Goal: Task Accomplishment & Management: Complete application form

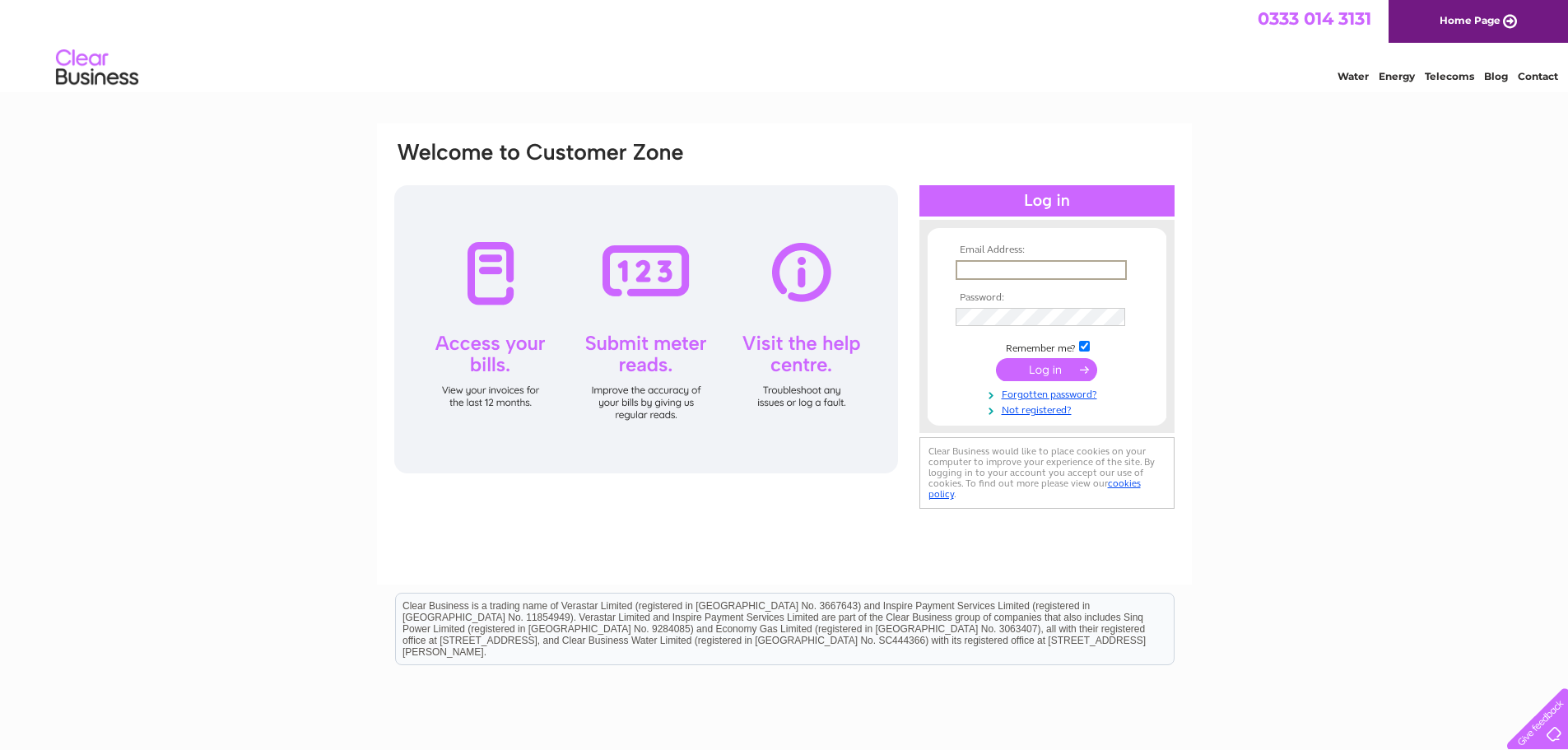
click at [1026, 267] on input "text" at bounding box center [1041, 269] width 171 height 19
type input "[EMAIL_ADDRESS][DOMAIN_NAME]"
click at [1057, 389] on link "Forgotten password?" at bounding box center [1049, 391] width 186 height 15
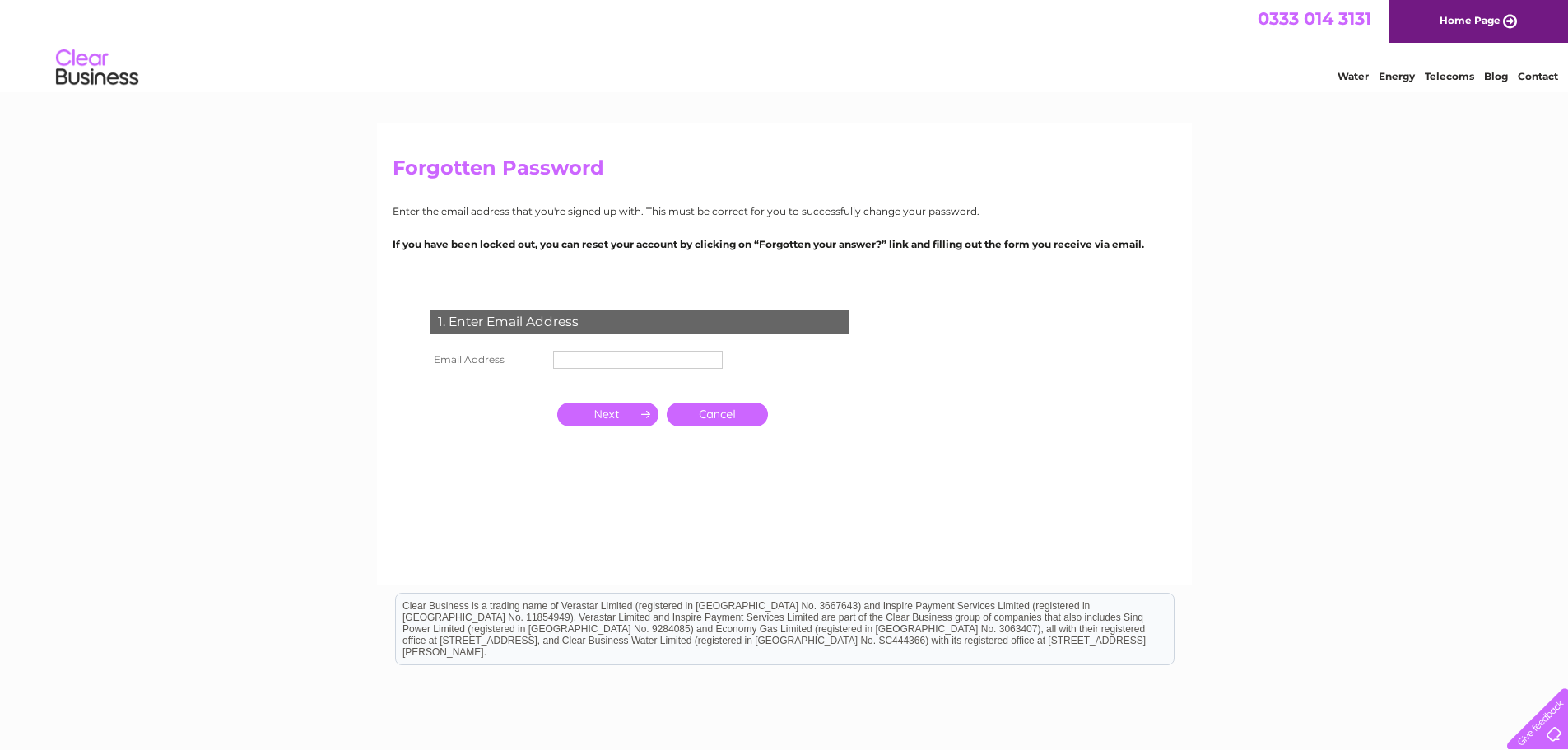
click at [602, 358] on input "text" at bounding box center [638, 359] width 170 height 18
click at [617, 415] on input "button" at bounding box center [607, 416] width 101 height 23
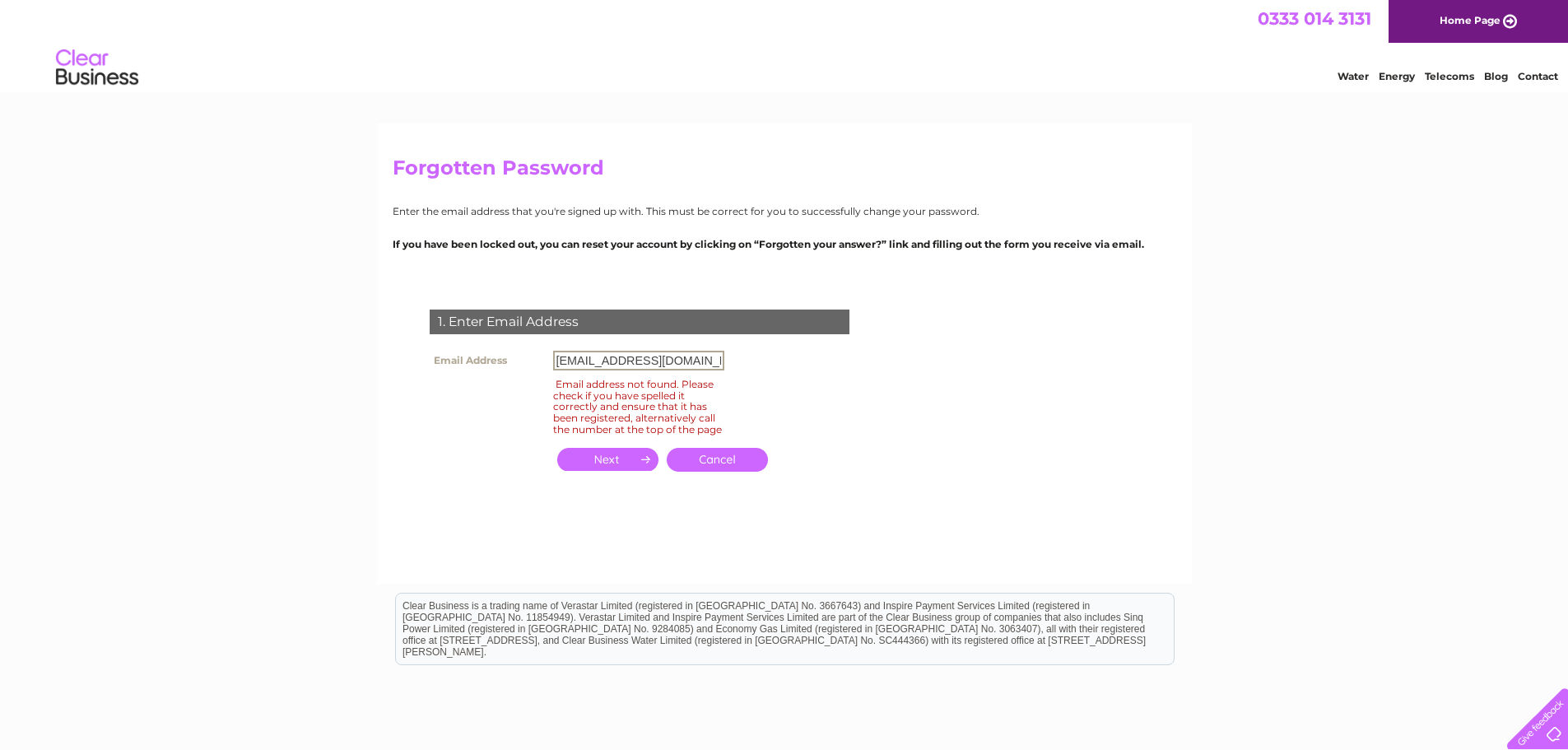
click at [602, 357] on input "accounts@northhillgardens.co.uk" at bounding box center [638, 360] width 171 height 19
type input "info@northhillgardens.co.uk"
click input "submit" at bounding box center [0, 0] width 0 height 0
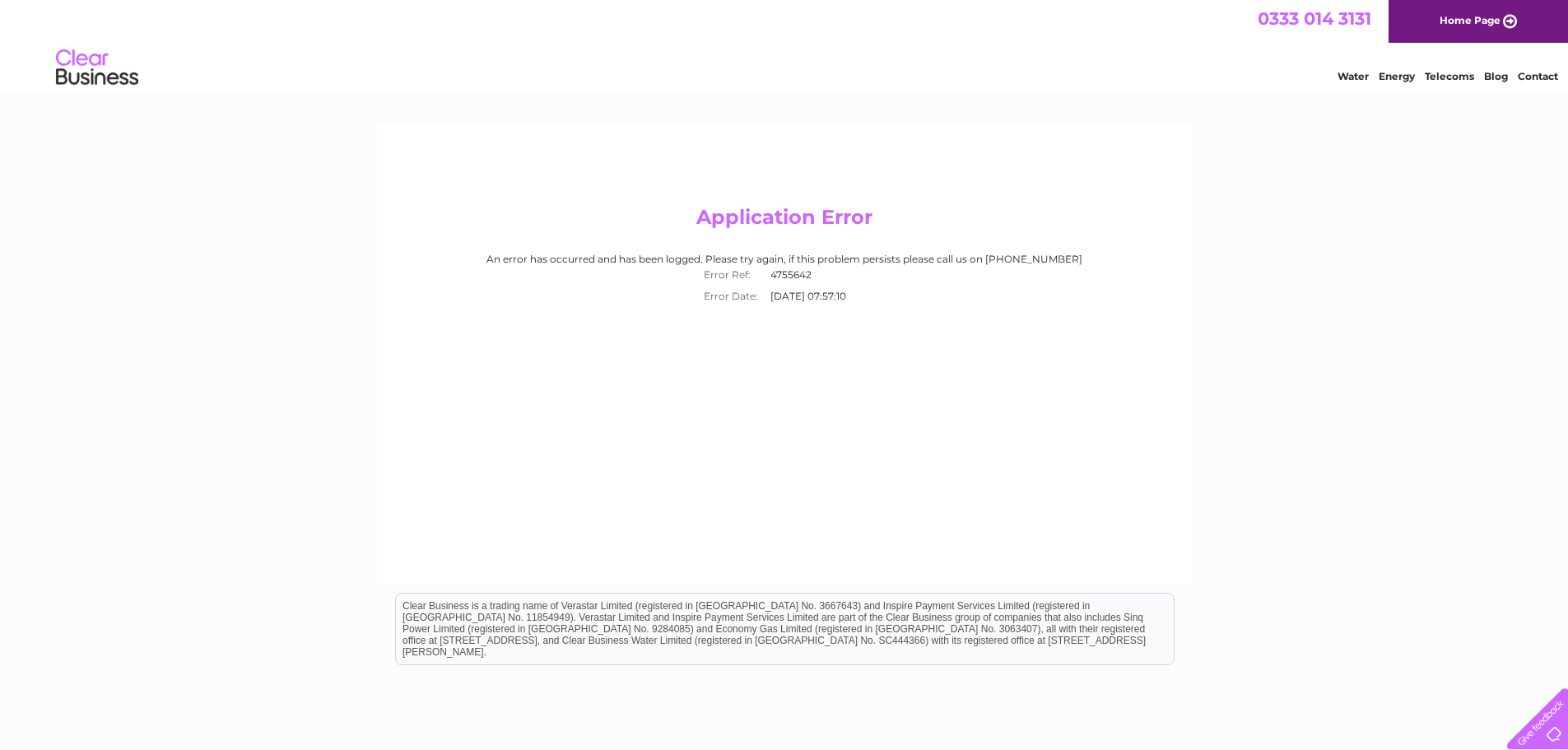
click at [70, 59] on img at bounding box center [97, 68] width 84 height 50
click at [86, 71] on img at bounding box center [97, 68] width 84 height 50
click at [91, 86] on img at bounding box center [97, 68] width 84 height 50
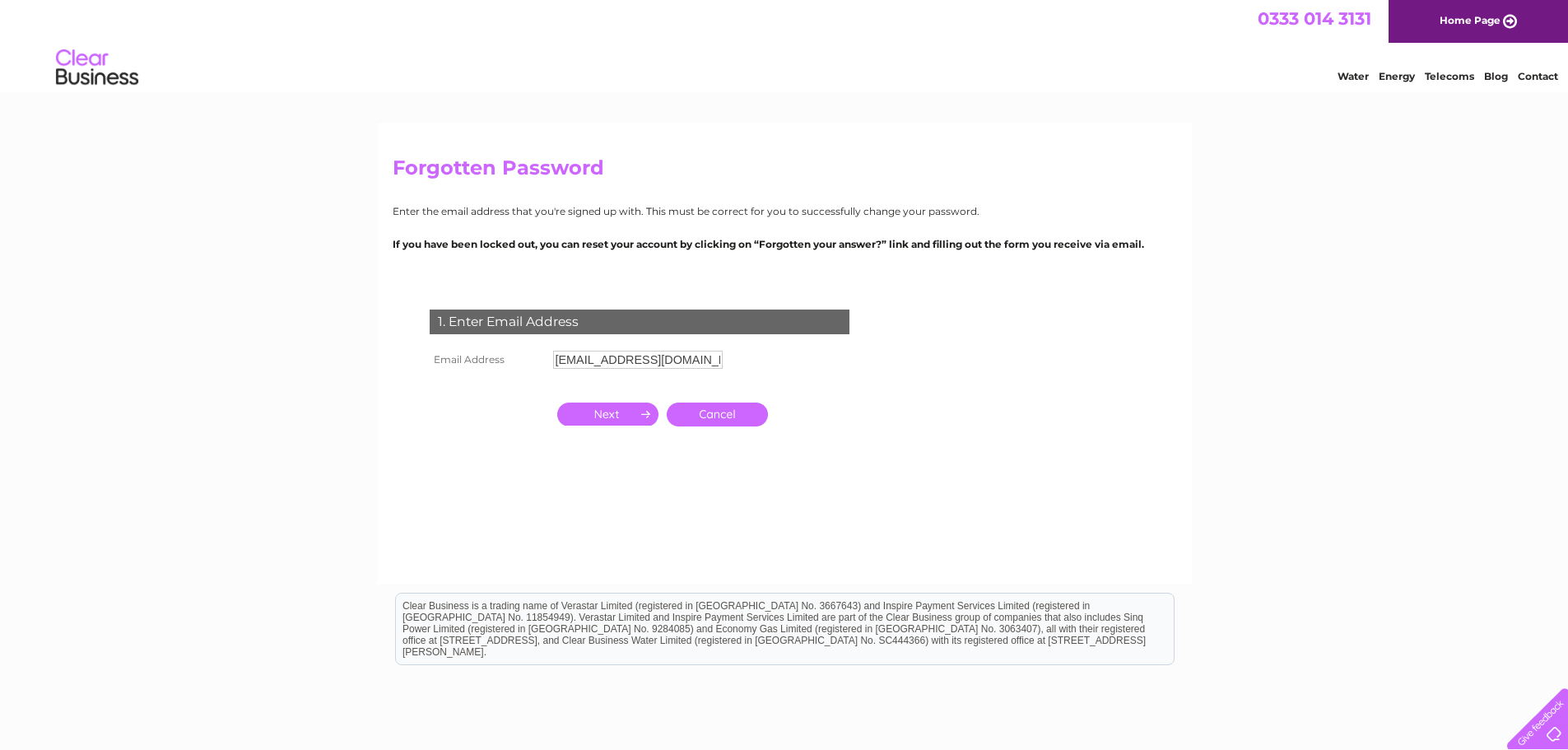
click at [605, 354] on input "info@northhillgardens.co.uk" at bounding box center [638, 359] width 170 height 18
click at [651, 359] on input "info@northhillgardens.co.uk" at bounding box center [638, 360] width 171 height 19
click at [716, 358] on input "info@northhillgardens.co.uk" at bounding box center [638, 360] width 171 height 19
click at [630, 411] on input "button" at bounding box center [607, 416] width 101 height 23
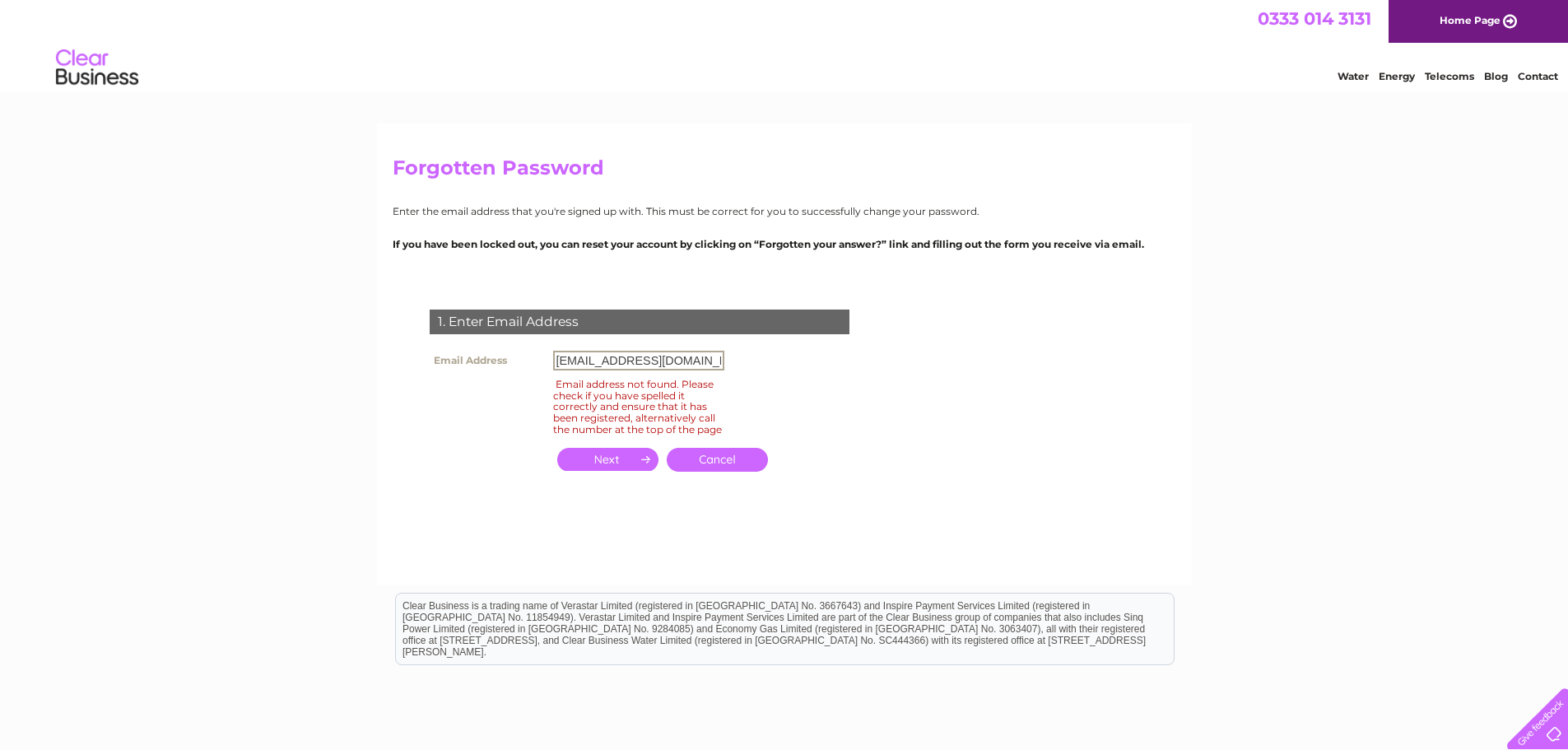
click at [575, 362] on input "info@northhillgardens.co.uk" at bounding box center [638, 360] width 171 height 19
click at [716, 356] on input "info@northhillgardens.co.uk" at bounding box center [638, 360] width 171 height 19
click at [672, 359] on input "info@northhillgardens.co.uk" at bounding box center [638, 360] width 171 height 19
click at [594, 469] on input "button" at bounding box center [607, 459] width 101 height 23
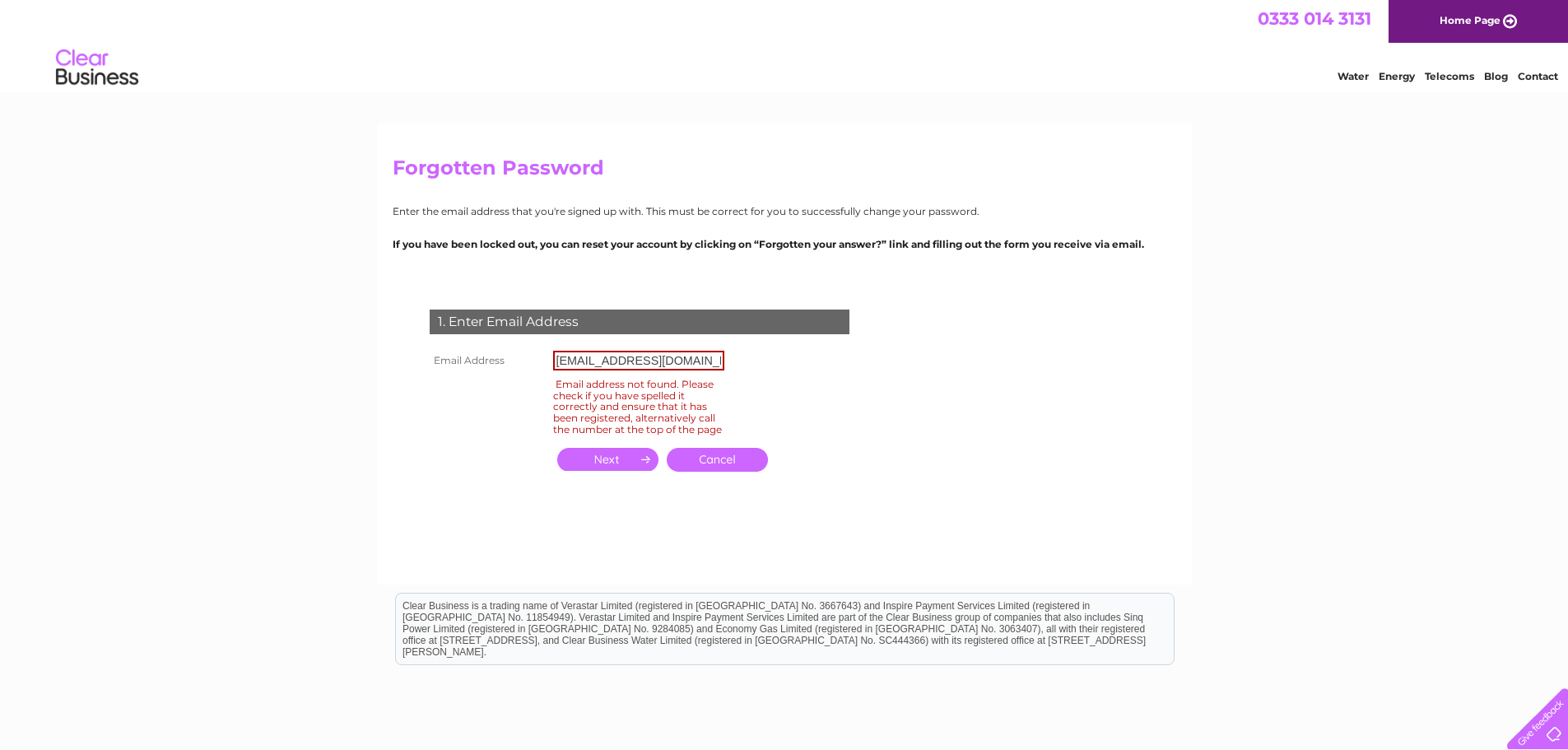
click at [612, 470] on input "button" at bounding box center [607, 459] width 101 height 23
click at [576, 354] on input "info@grassgo.co.uk" at bounding box center [638, 360] width 171 height 19
type input "accounts@grassgo.co.uk"
click at [620, 471] on input "button" at bounding box center [607, 459] width 101 height 23
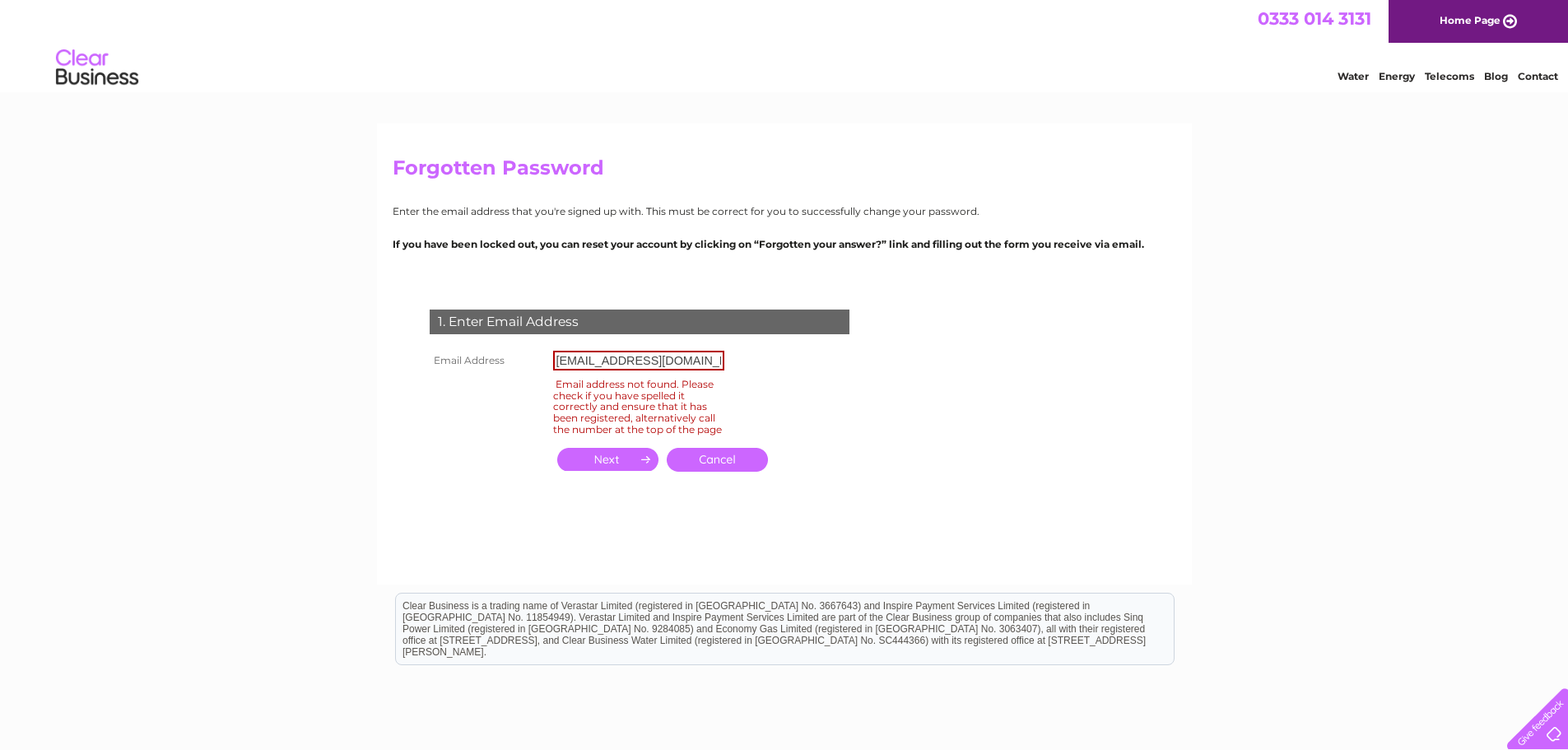
click at [620, 471] on input "button" at bounding box center [607, 459] width 101 height 23
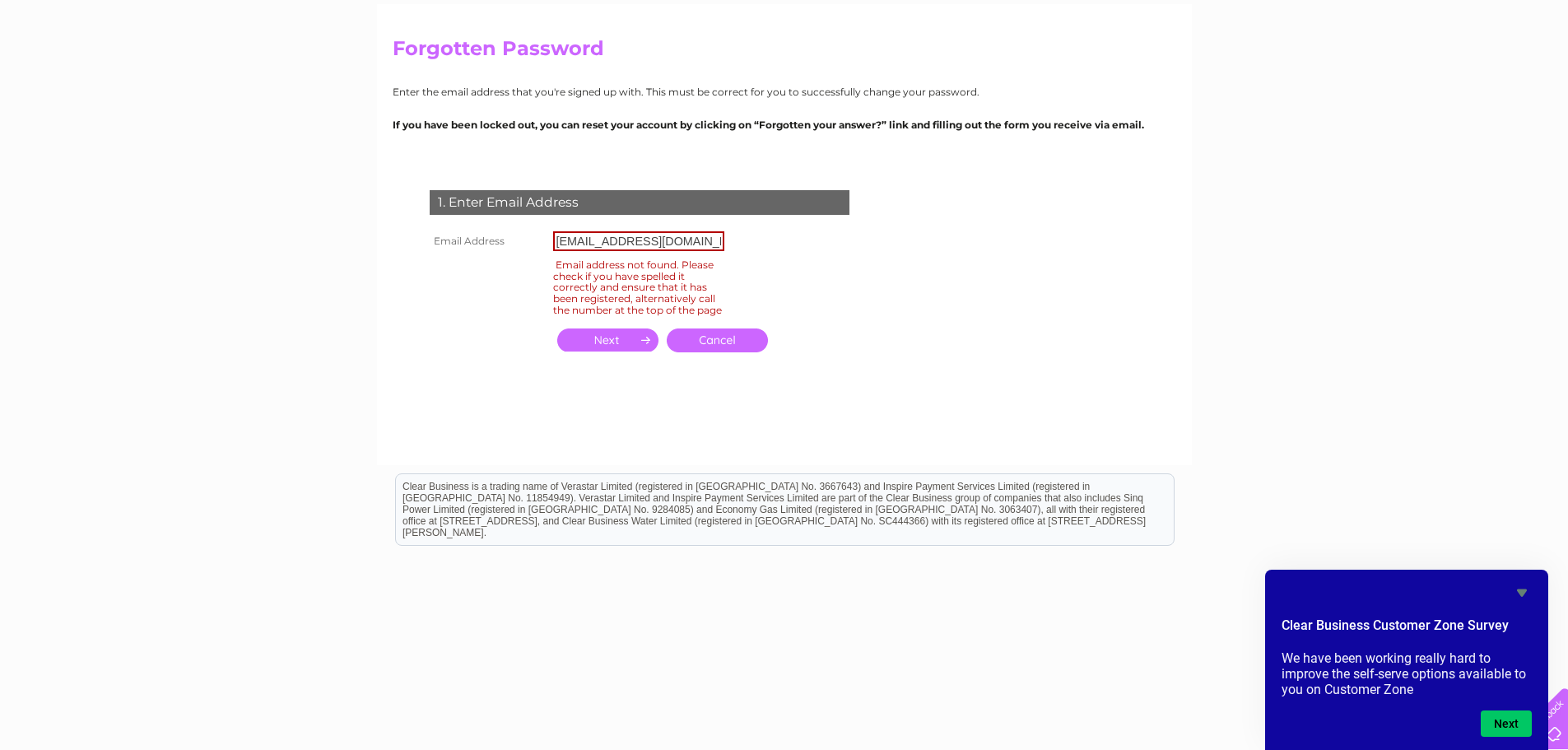
scroll to position [128, 0]
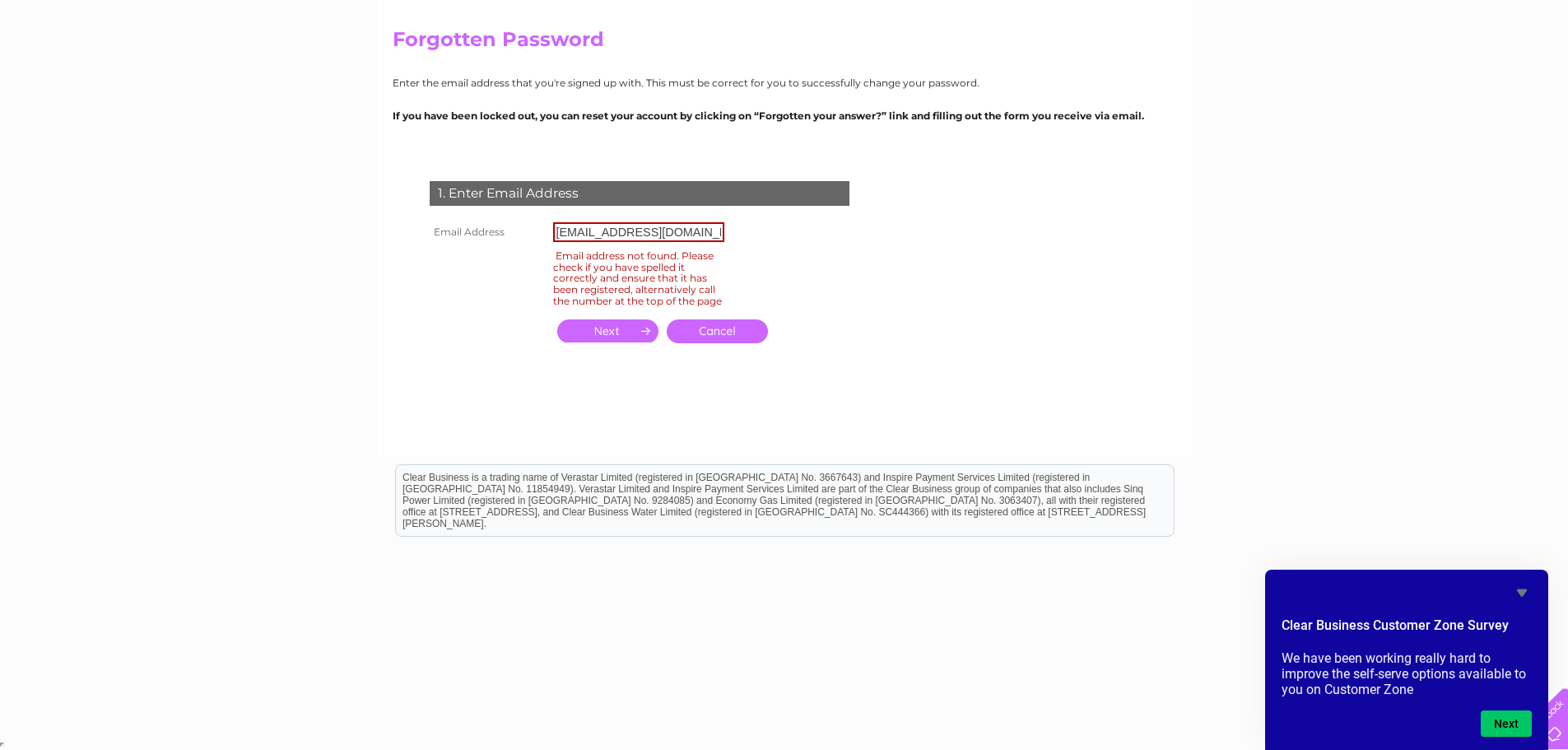
click at [721, 343] on link "Cancel" at bounding box center [716, 331] width 101 height 24
click at [1518, 587] on icon "Hide survey" at bounding box center [1522, 592] width 19 height 19
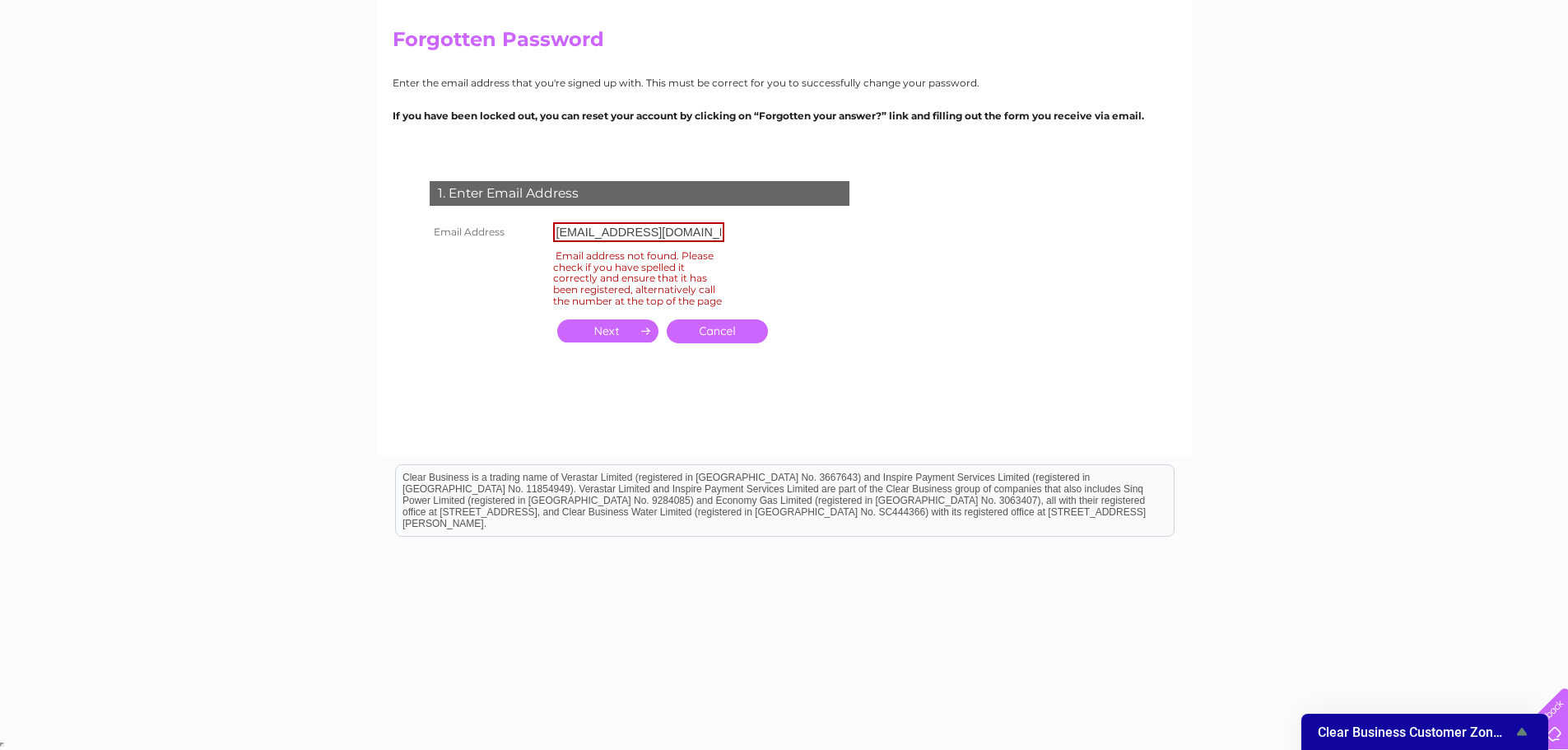
click at [725, 343] on link "Cancel" at bounding box center [716, 331] width 101 height 24
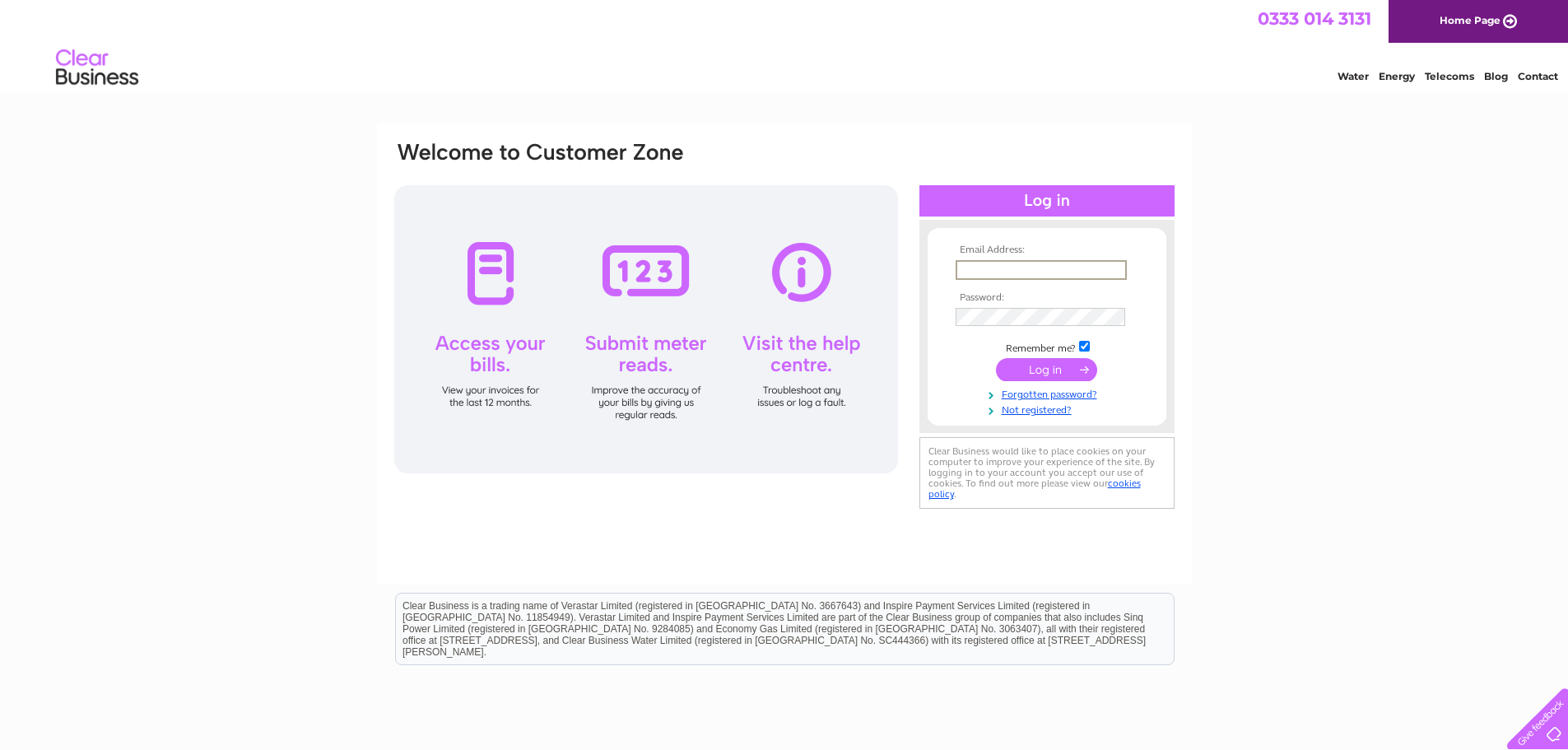
click at [1032, 261] on input "text" at bounding box center [1041, 269] width 171 height 19
click at [1420, 292] on div "Email Address: Password:" at bounding box center [784, 494] width 1568 height 742
click at [1083, 389] on link "Forgotten password?" at bounding box center [1049, 391] width 186 height 15
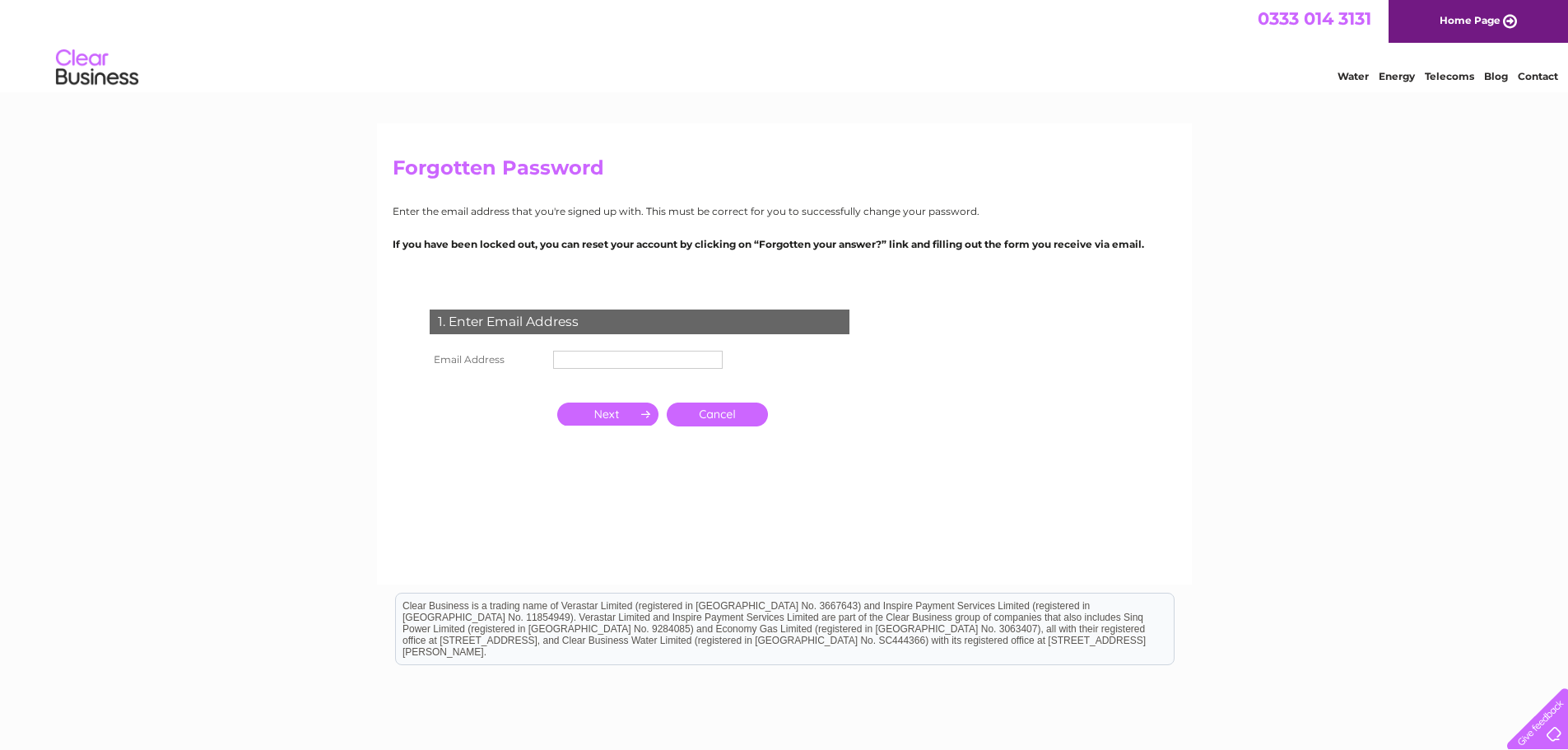
click at [594, 359] on input "text" at bounding box center [638, 359] width 170 height 18
type input "accounts@northhillgardens.co.uk"
click at [599, 415] on input "button" at bounding box center [607, 416] width 101 height 23
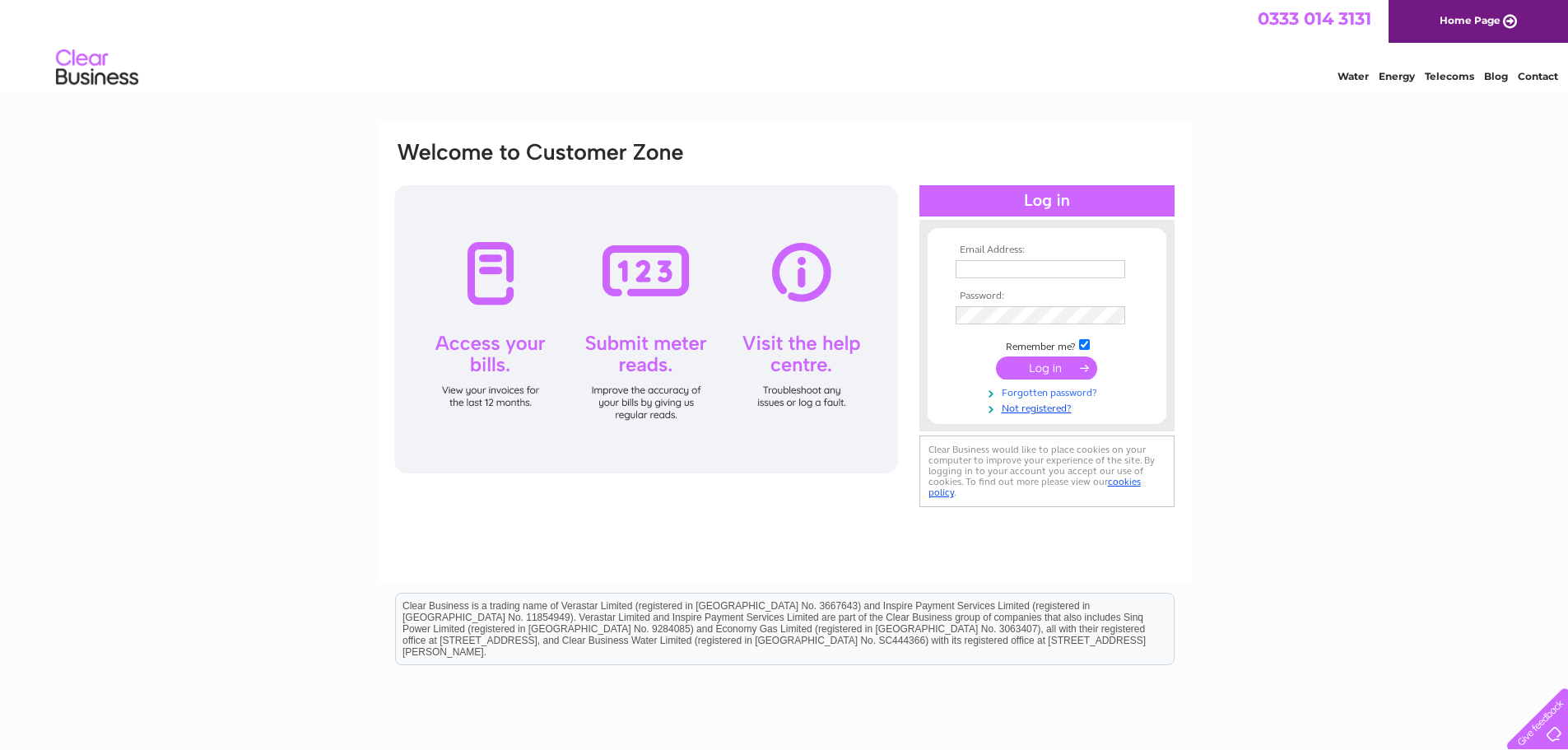
click at [1041, 387] on link "Forgotten password?" at bounding box center [1049, 391] width 186 height 15
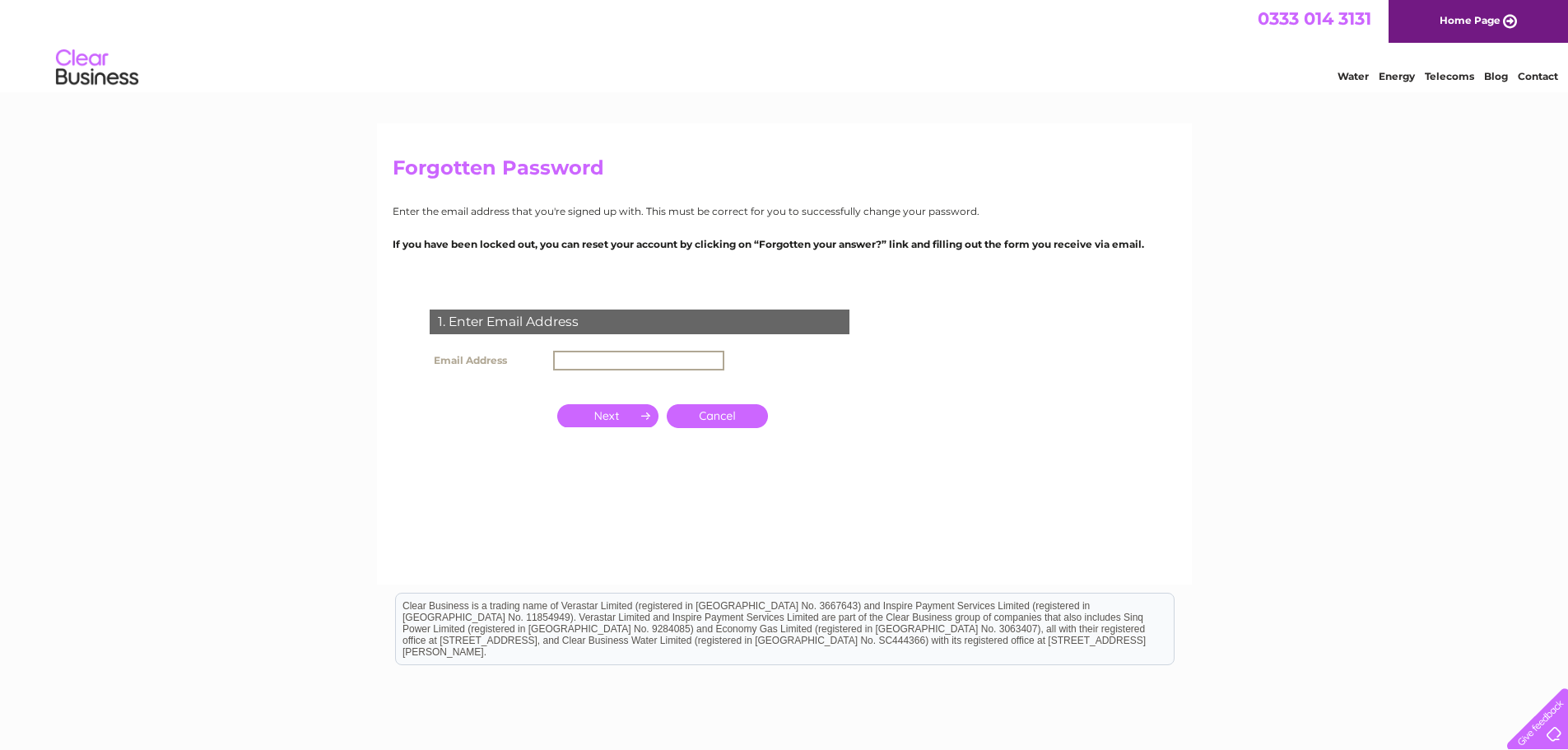
click at [668, 350] on input "text" at bounding box center [638, 360] width 171 height 19
type input "[EMAIL_ADDRESS][DOMAIN_NAME]"
click at [608, 421] on input "button" at bounding box center [607, 416] width 101 height 23
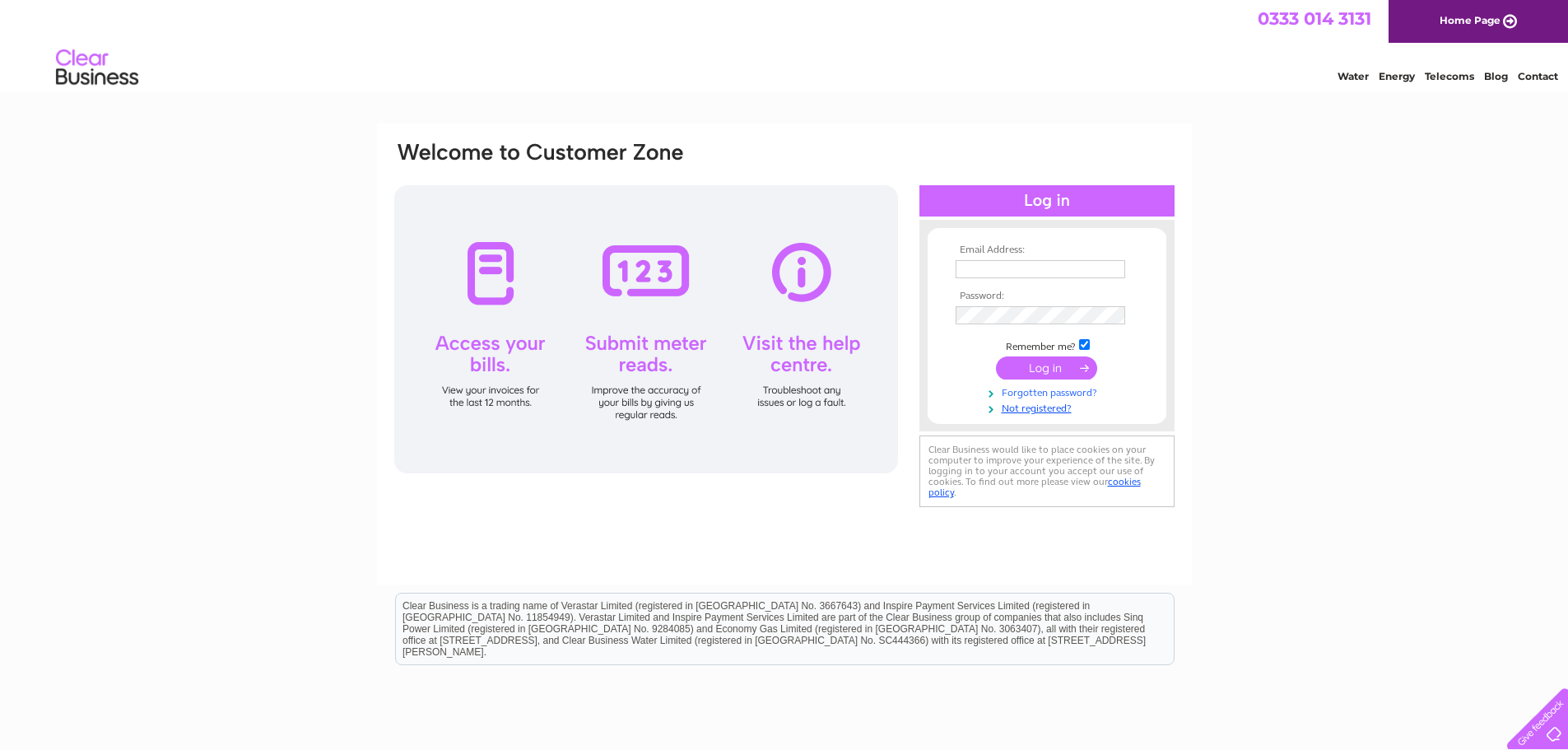
click at [1052, 389] on link "Forgotten password?" at bounding box center [1049, 391] width 186 height 15
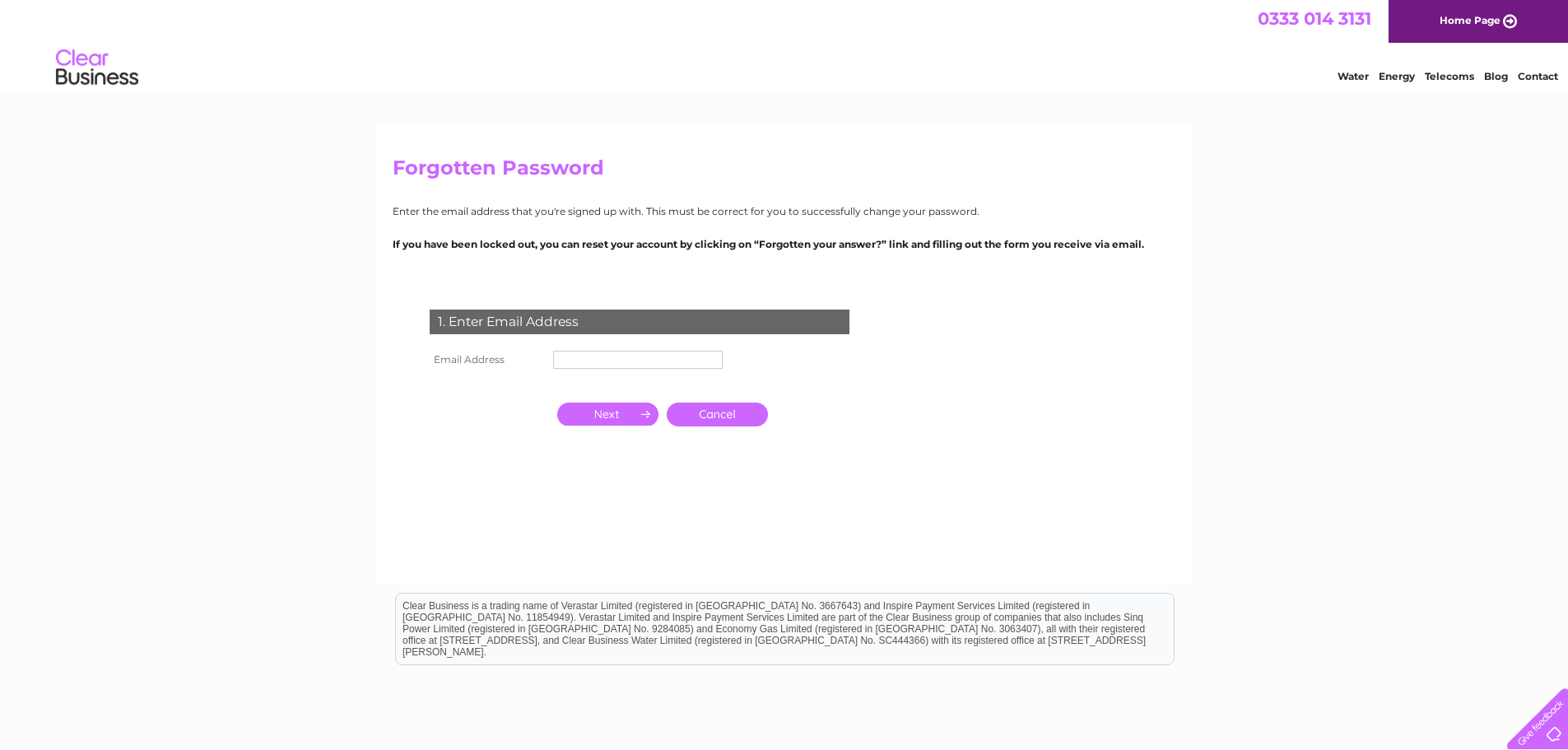
click at [587, 360] on input "text" at bounding box center [638, 359] width 170 height 18
type input "[EMAIL_ADDRESS][DOMAIN_NAME]"
click input "submit" at bounding box center [0, 0] width 0 height 0
click at [623, 409] on input "button" at bounding box center [607, 414] width 101 height 23
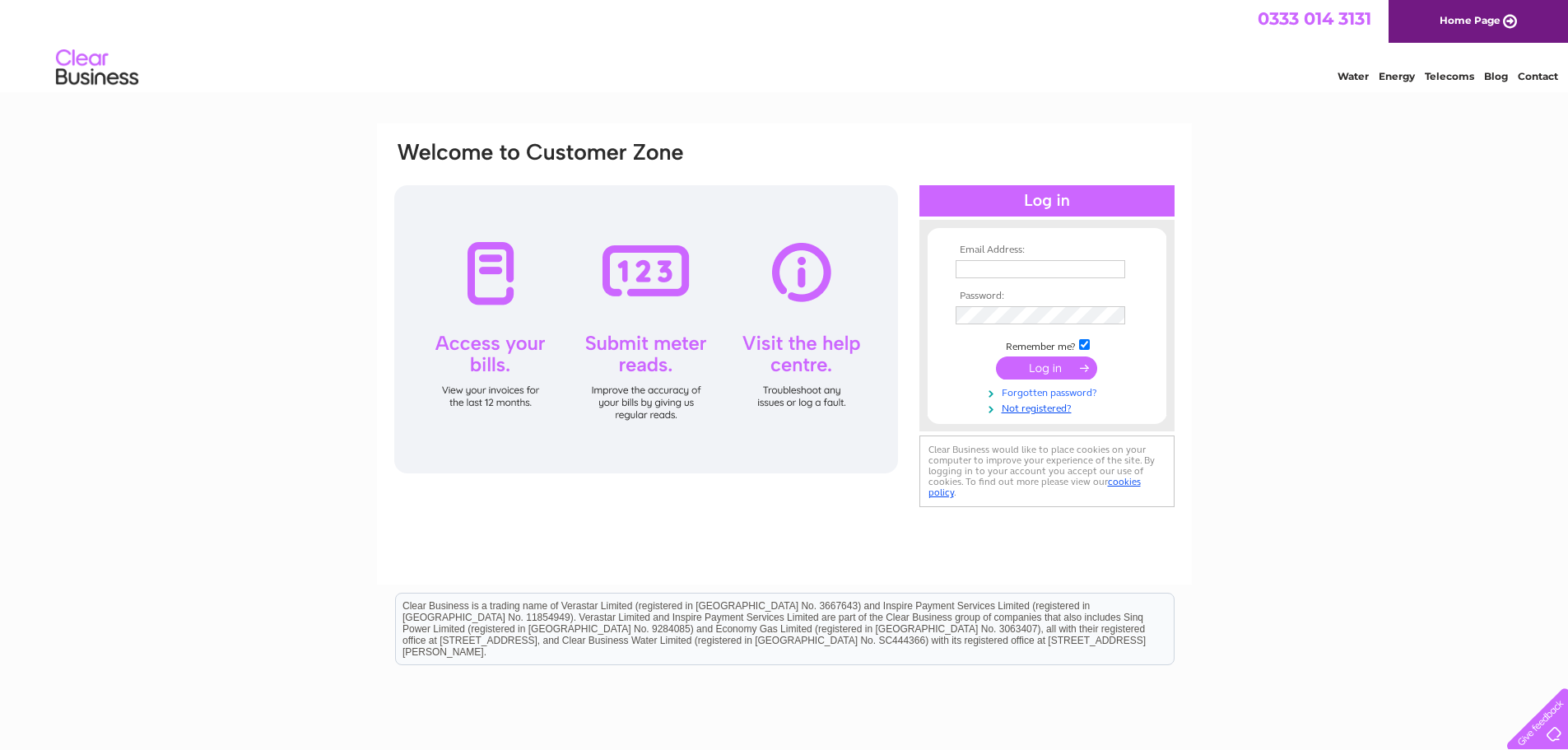
click at [1023, 392] on link "Forgotten password?" at bounding box center [1049, 391] width 186 height 15
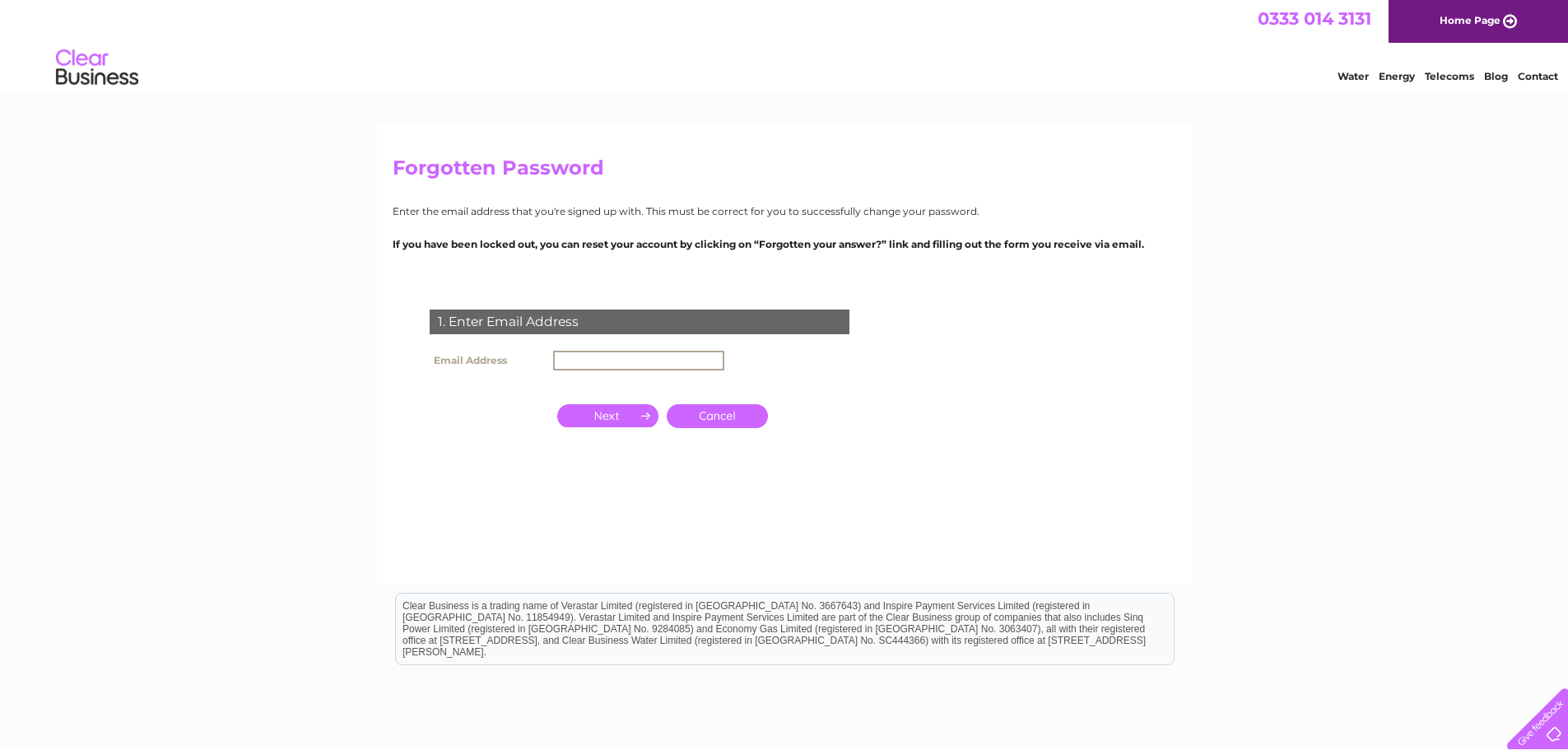
click at [644, 365] on input "text" at bounding box center [638, 360] width 171 height 19
type input "[EMAIL_ADDRESS][DOMAIN_NAME]"
click input "submit" at bounding box center [0, 0] width 0 height 0
click at [616, 401] on td at bounding box center [607, 414] width 109 height 32
click at [622, 407] on input "button" at bounding box center [607, 414] width 101 height 23
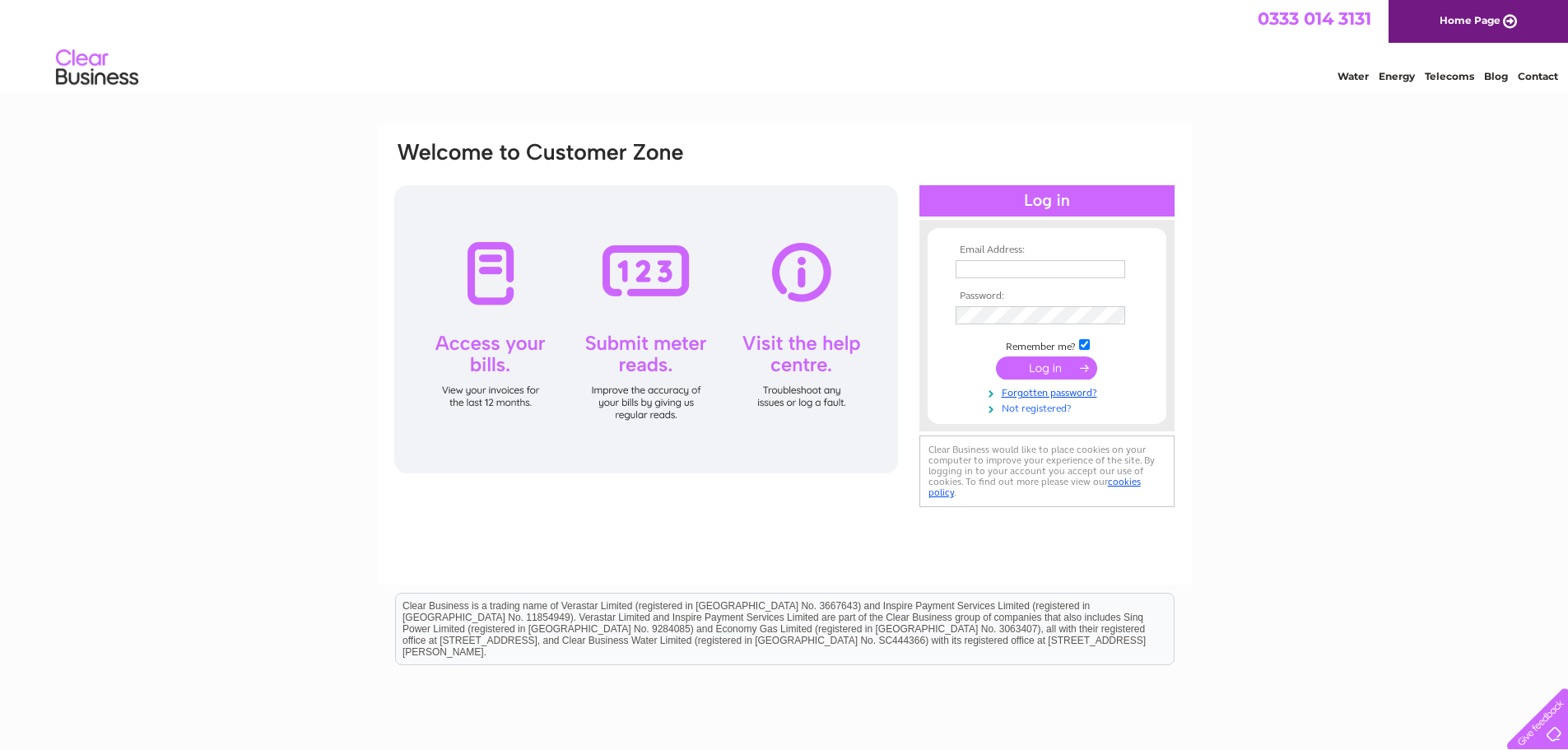
click at [1044, 409] on link "Not registered?" at bounding box center [1049, 406] width 186 height 15
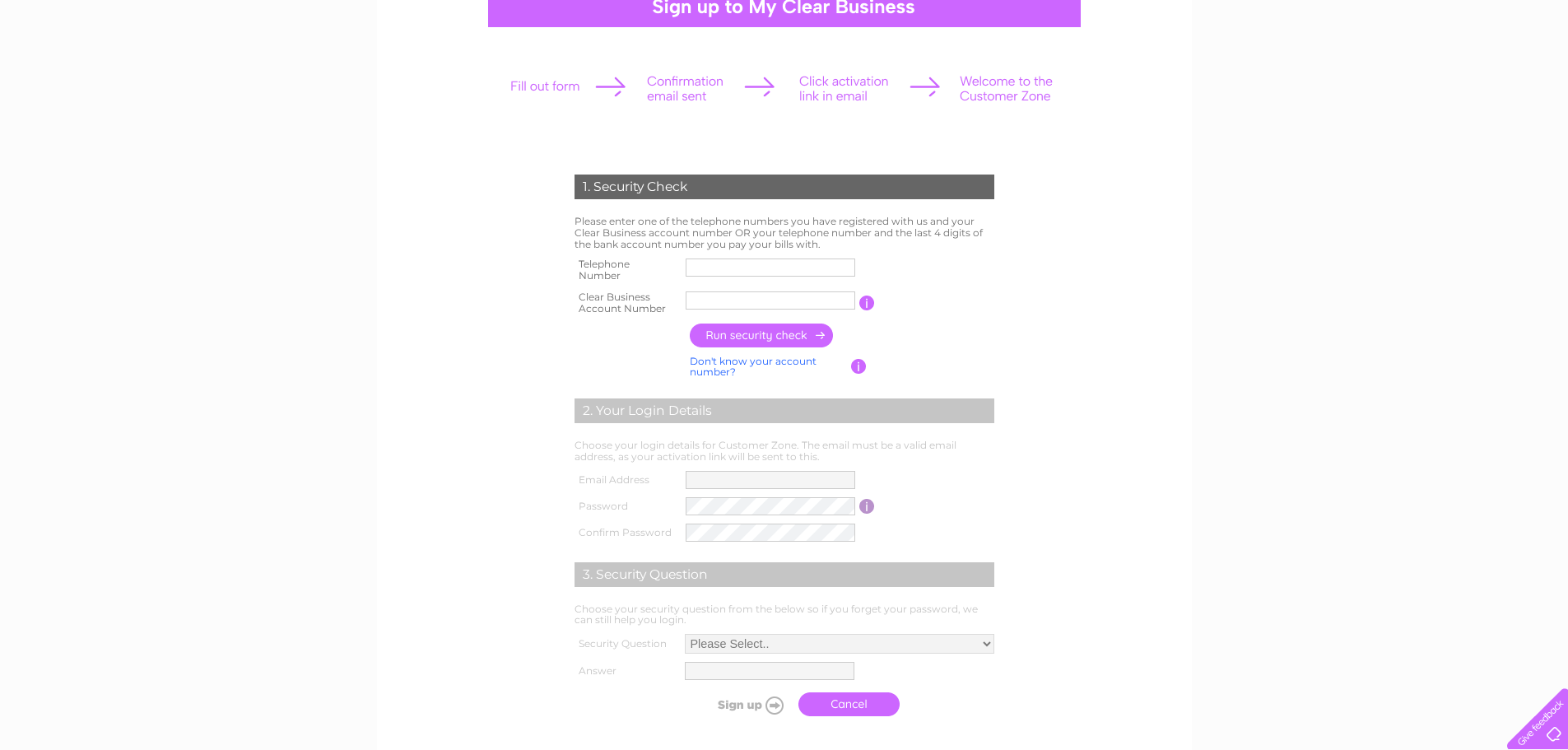
scroll to position [247, 0]
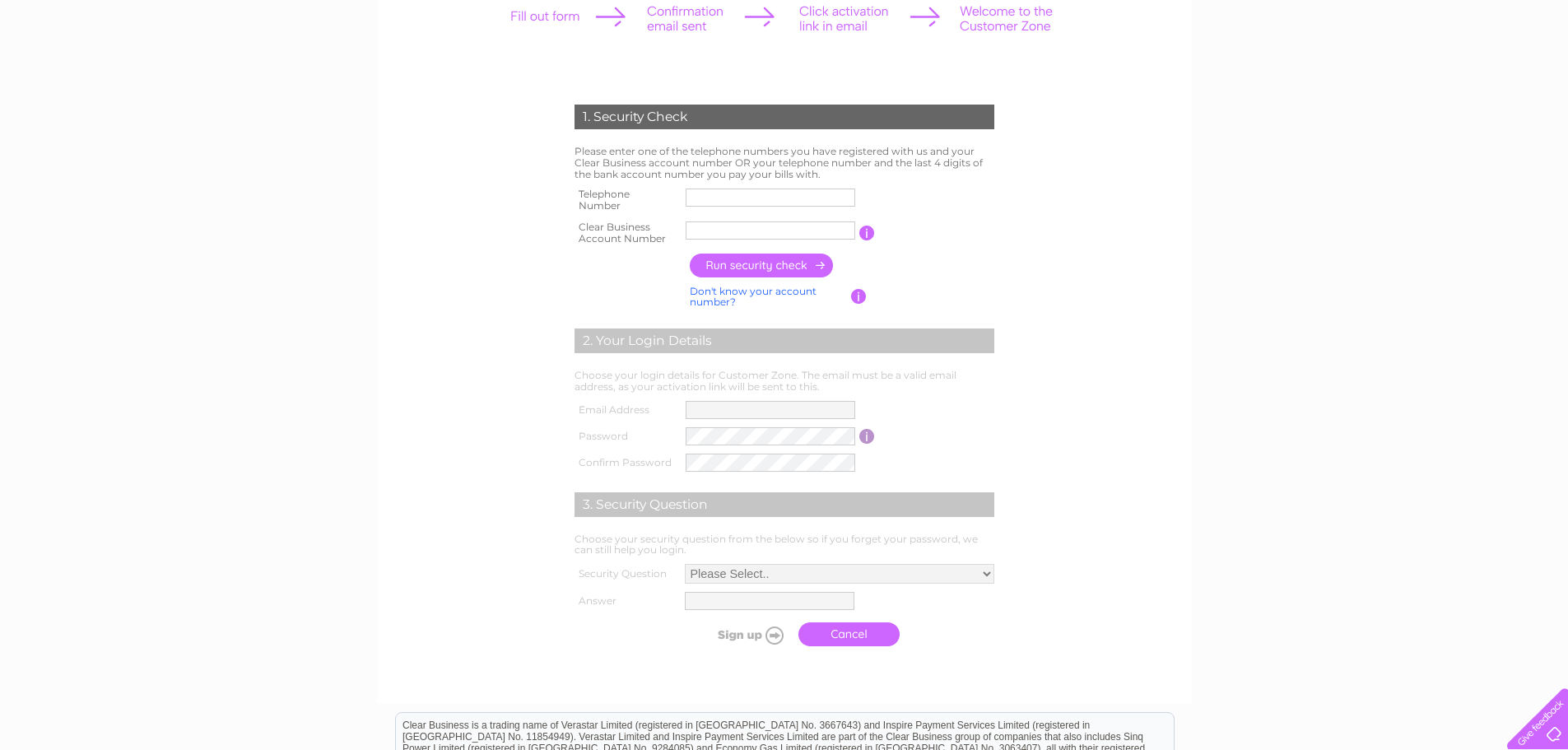
click at [727, 187] on td at bounding box center [770, 200] width 178 height 33
click at [729, 200] on input "text" at bounding box center [770, 197] width 170 height 18
click at [1134, 301] on form "1. Security Check Please enter one of the telephone numbers you have registered…" at bounding box center [784, 379] width 783 height 616
click at [1220, 400] on div "1. Security Check Please enter one of the telephone numbers you have registered…" at bounding box center [784, 431] width 1568 height 1108
click at [789, 200] on input "text" at bounding box center [770, 197] width 170 height 18
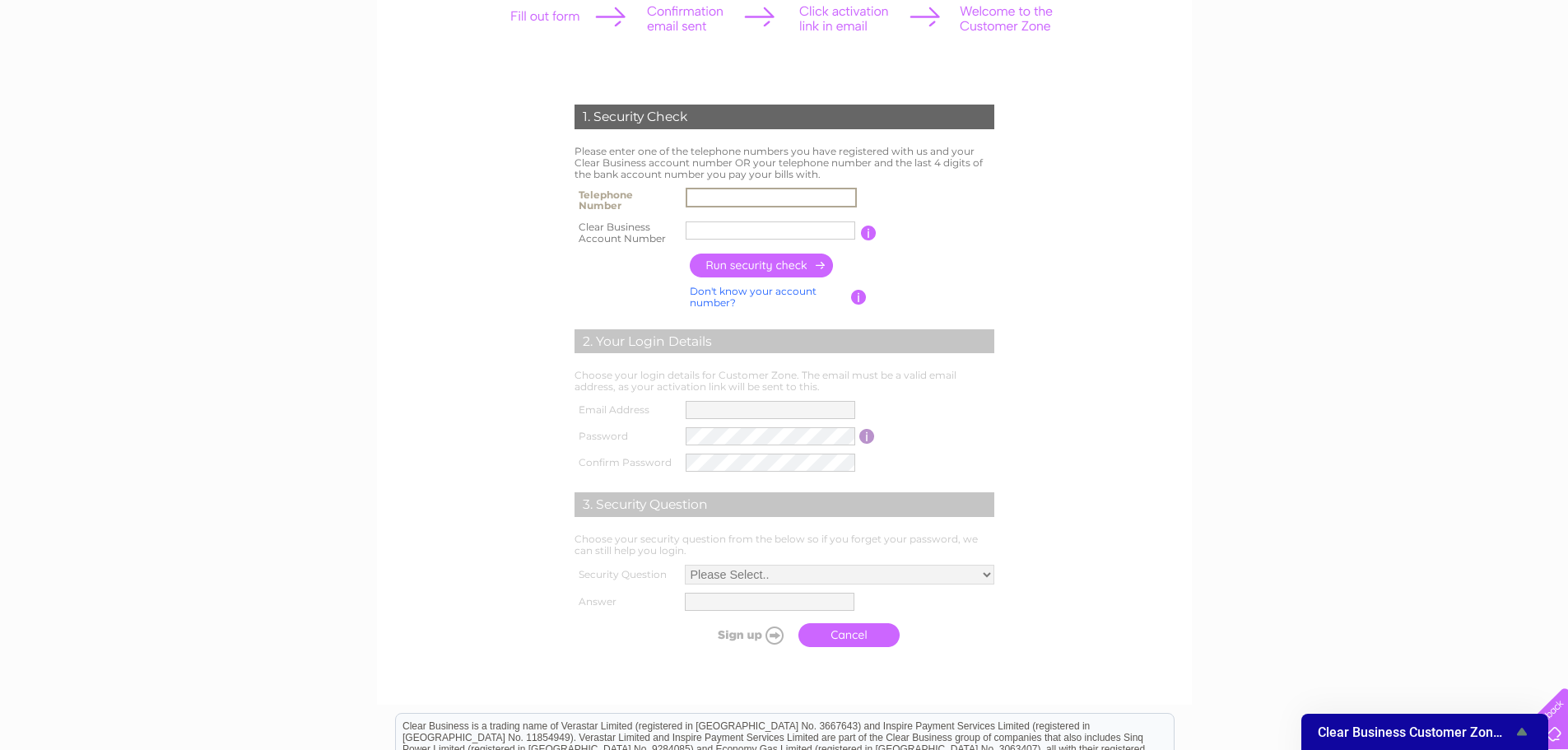
type input "01414040434"
drag, startPoint x: 760, startPoint y: 231, endPoint x: 582, endPoint y: 224, distance: 178.1
click at [582, 224] on tr "Clear Business Account Number Grassgo L You will find your account number on th…" at bounding box center [784, 233] width 428 height 33
type input "CB3028420"
click at [789, 264] on input "button" at bounding box center [762, 265] width 145 height 24
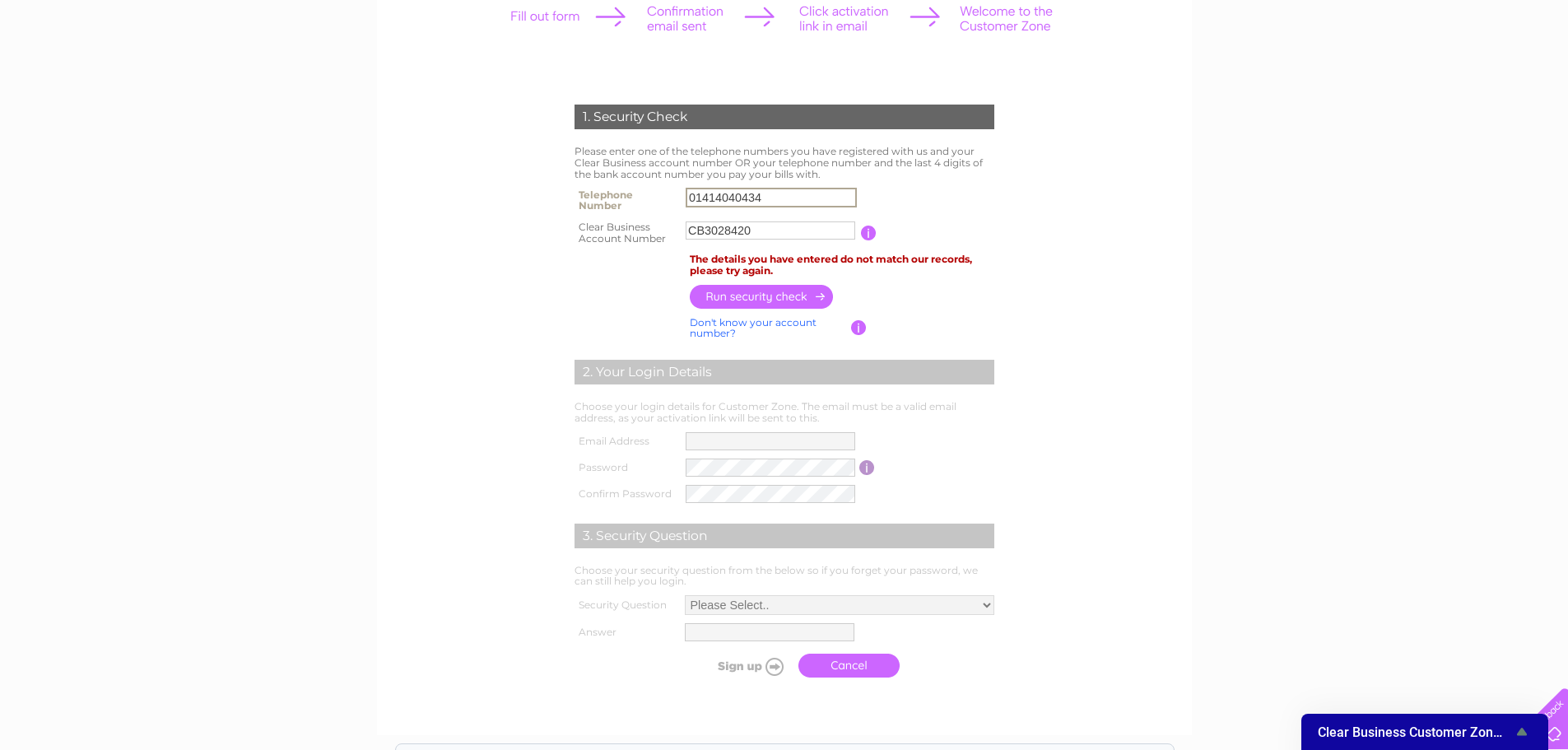
click at [776, 198] on input "01414040434" at bounding box center [770, 197] width 171 height 19
click at [752, 297] on input "button" at bounding box center [762, 295] width 145 height 24
click at [805, 193] on input "01413325533" at bounding box center [770, 197] width 171 height 19
type input "0"
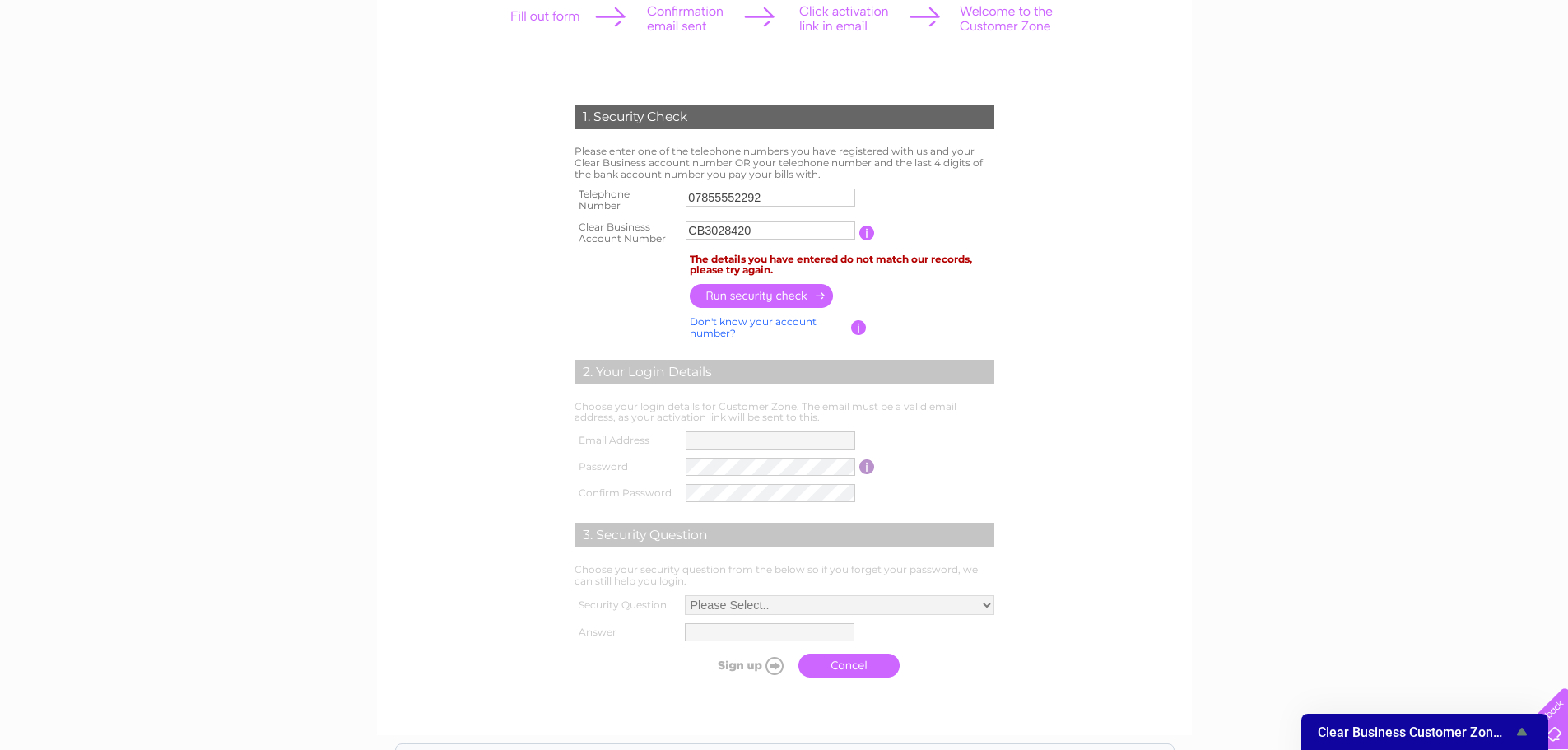
click at [757, 294] on input "button" at bounding box center [762, 295] width 145 height 24
drag, startPoint x: 772, startPoint y: 198, endPoint x: 572, endPoint y: 191, distance: 200.1
click at [572, 191] on tr "Telephone Number 07855552292" at bounding box center [784, 200] width 428 height 33
click at [789, 302] on input "button" at bounding box center [762, 295] width 145 height 24
click at [777, 299] on input "button" at bounding box center [762, 295] width 145 height 24
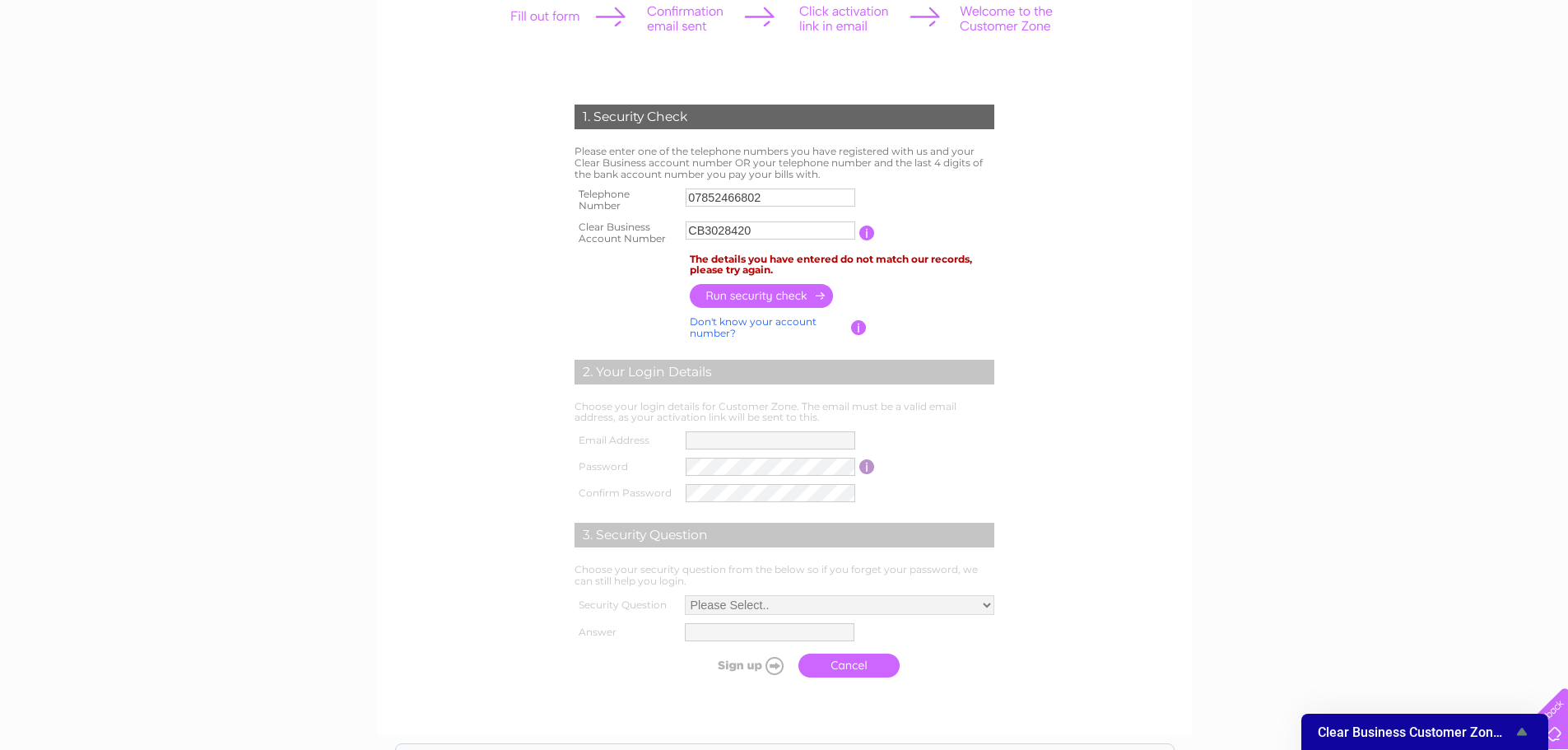
click at [772, 293] on input "button" at bounding box center [762, 295] width 145 height 24
click at [761, 293] on input "button" at bounding box center [762, 295] width 145 height 24
click at [757, 292] on input "button" at bounding box center [762, 295] width 145 height 24
click at [764, 207] on input "07852466802" at bounding box center [770, 197] width 171 height 19
type input "07888004410"
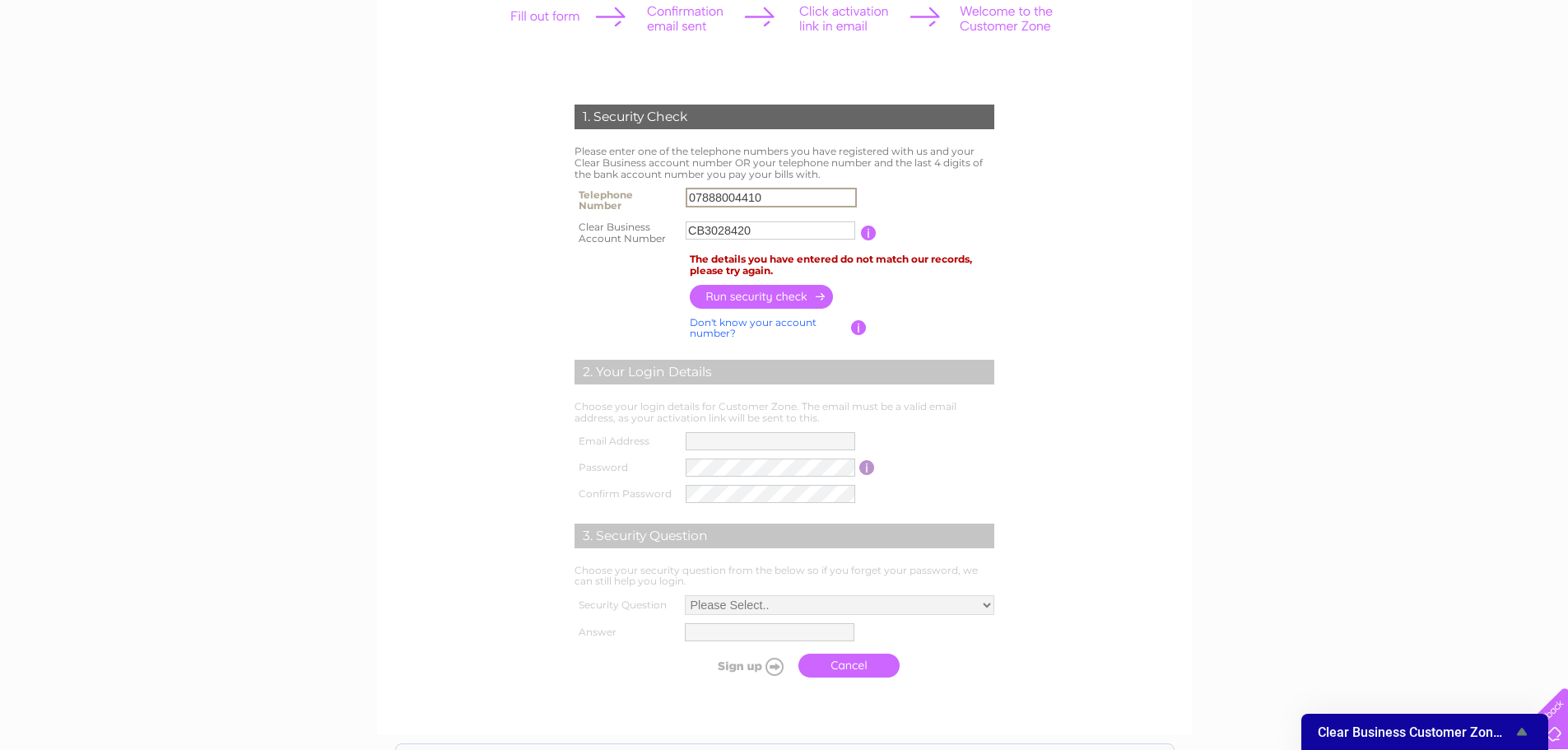
click at [770, 301] on input "button" at bounding box center [762, 296] width 145 height 24
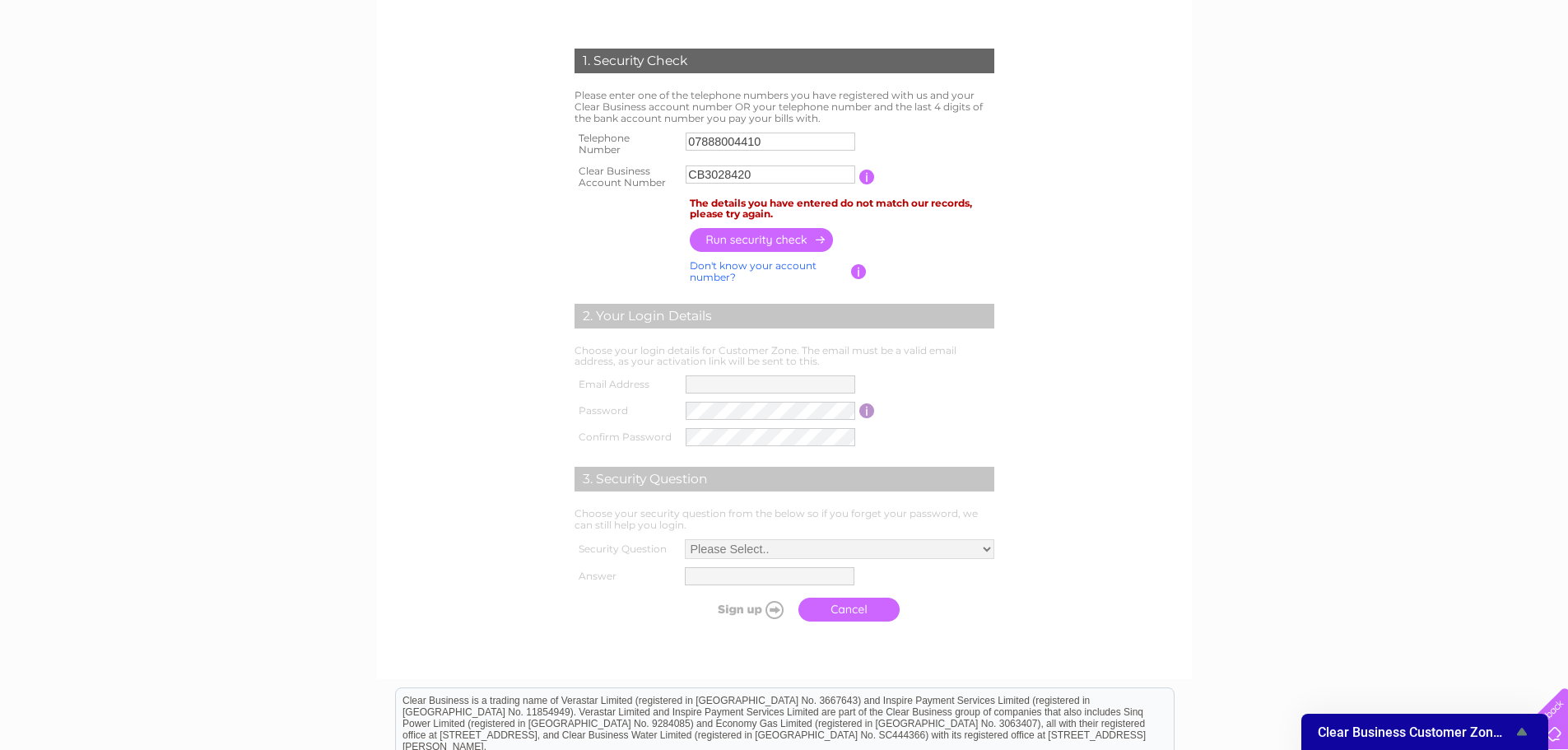
scroll to position [329, 0]
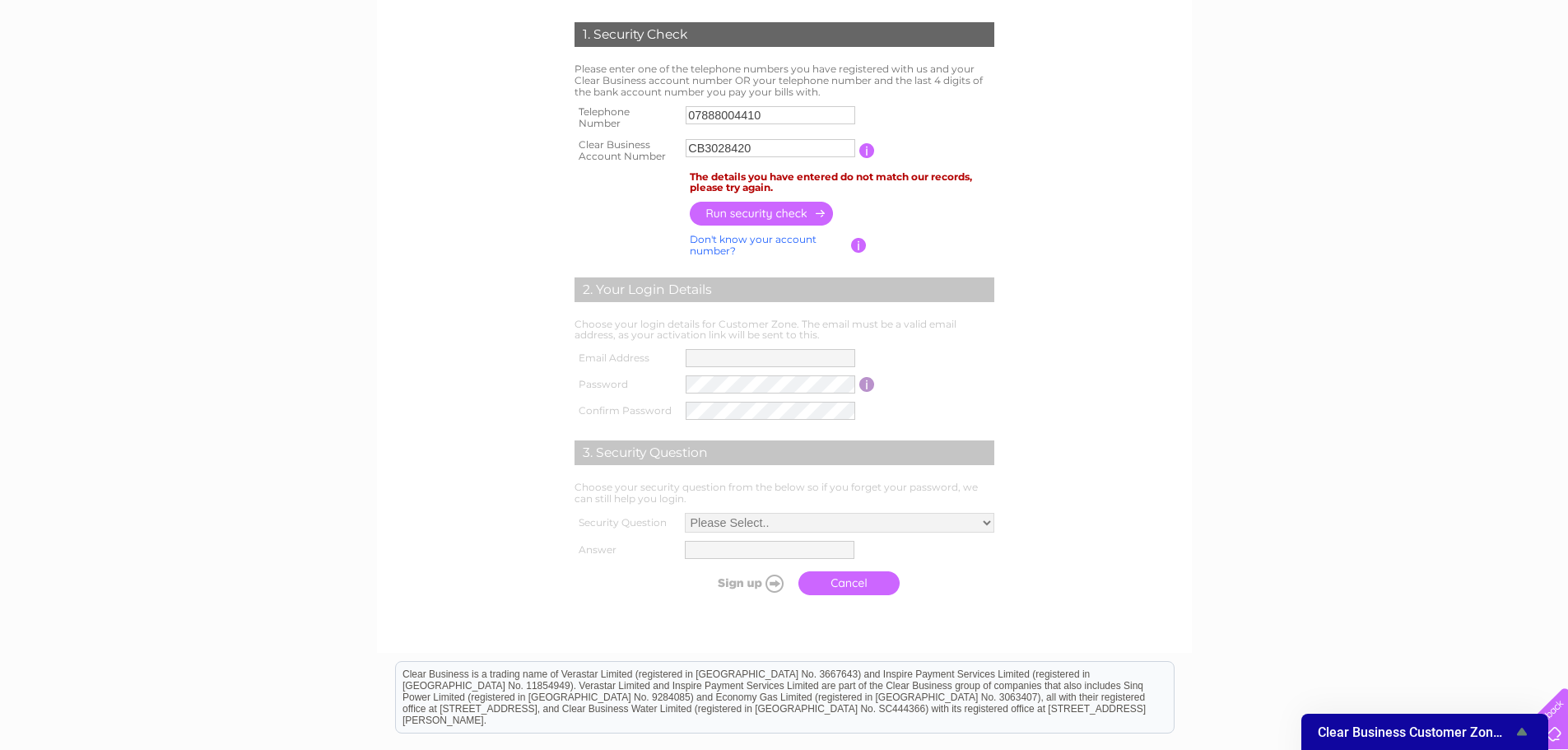
click at [1405, 733] on span "Clear Business Customer Zone Survey" at bounding box center [1414, 732] width 194 height 15
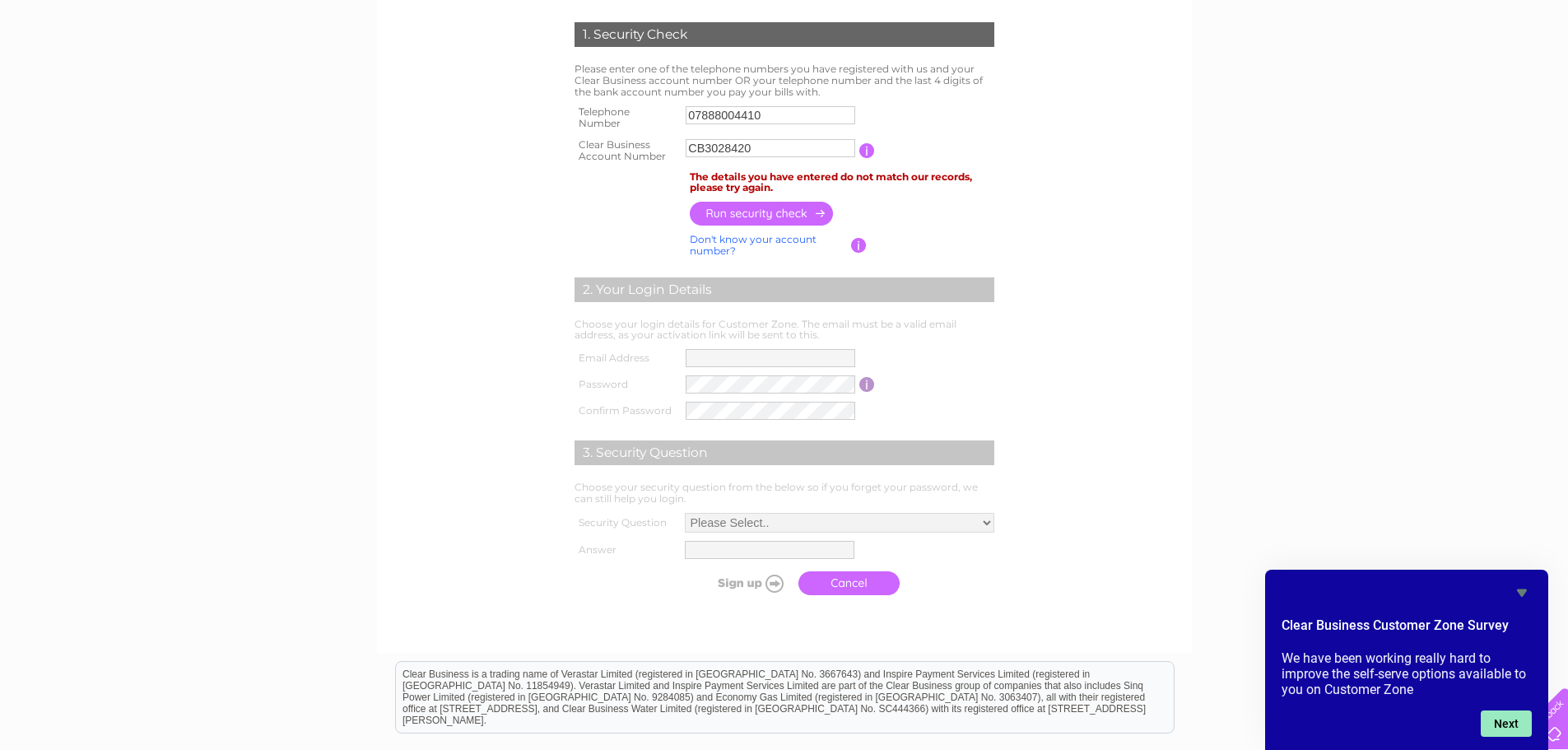
click at [1505, 724] on button "Next" at bounding box center [1505, 723] width 51 height 26
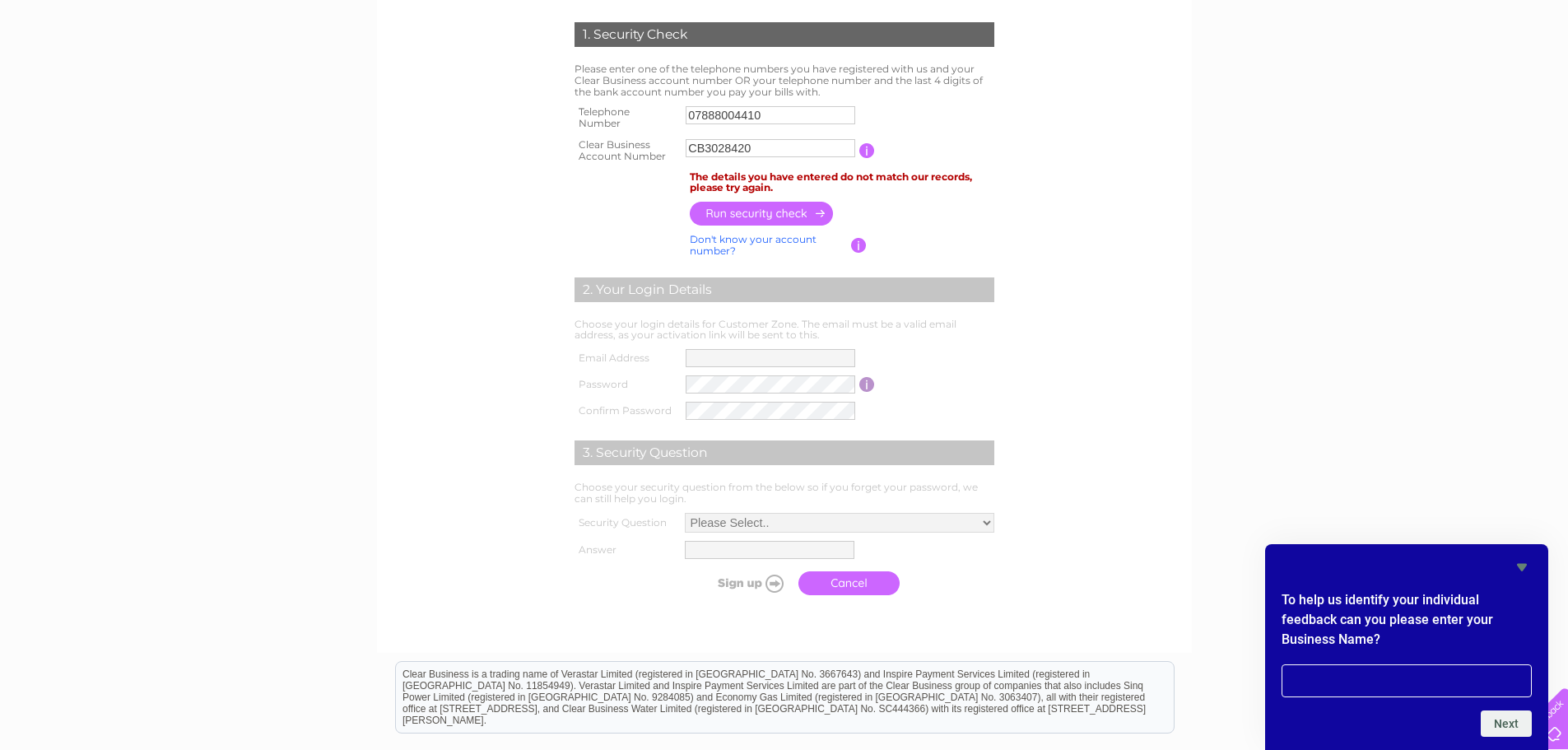
click at [1384, 683] on input "text" at bounding box center [1406, 681] width 250 height 33
type input "North Hill Gardens Ltd"
click at [1508, 725] on button "Next" at bounding box center [1505, 723] width 51 height 26
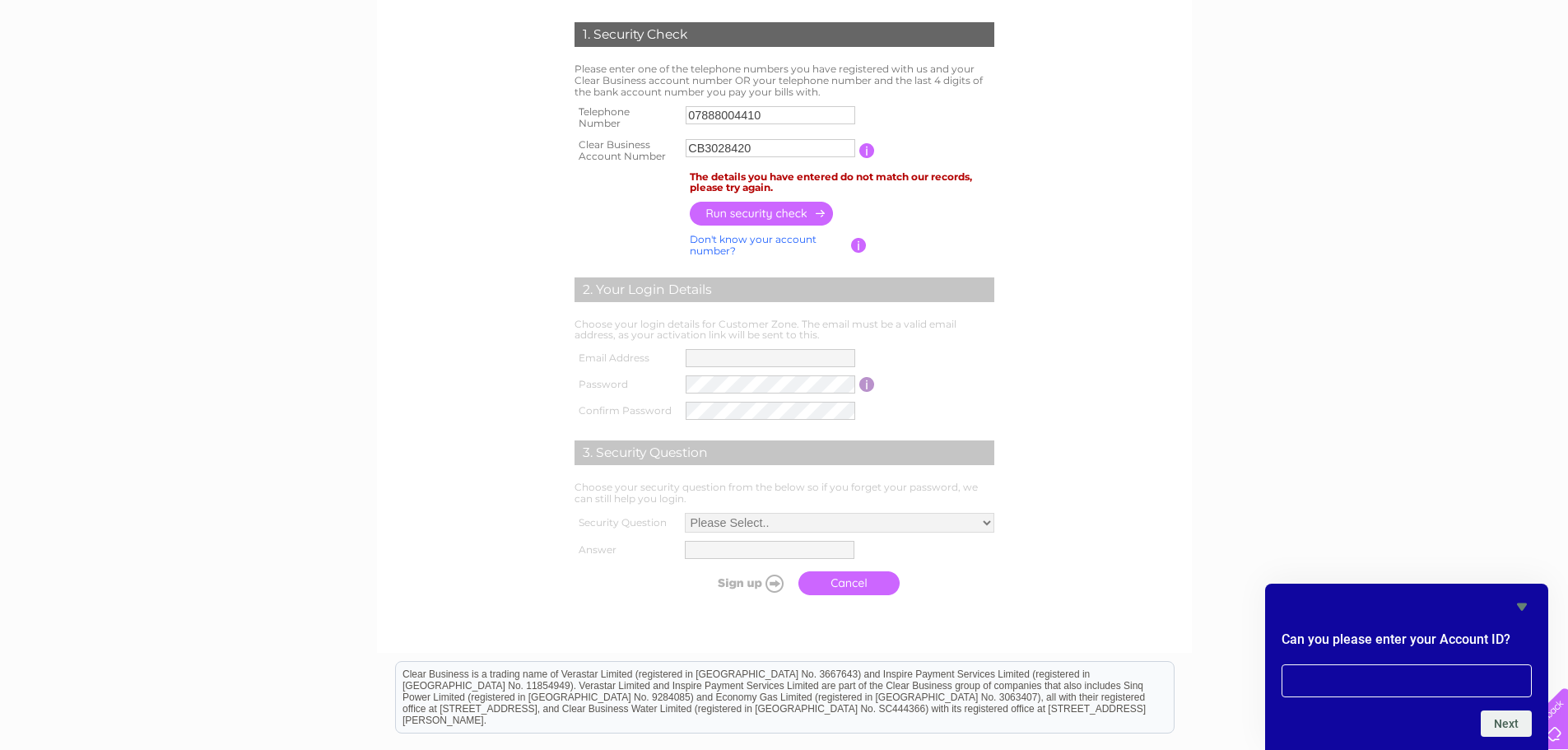
click at [1431, 672] on input "text" at bounding box center [1406, 681] width 250 height 33
type input "CB30284201"
click at [1525, 718] on button "Next" at bounding box center [1505, 723] width 51 height 26
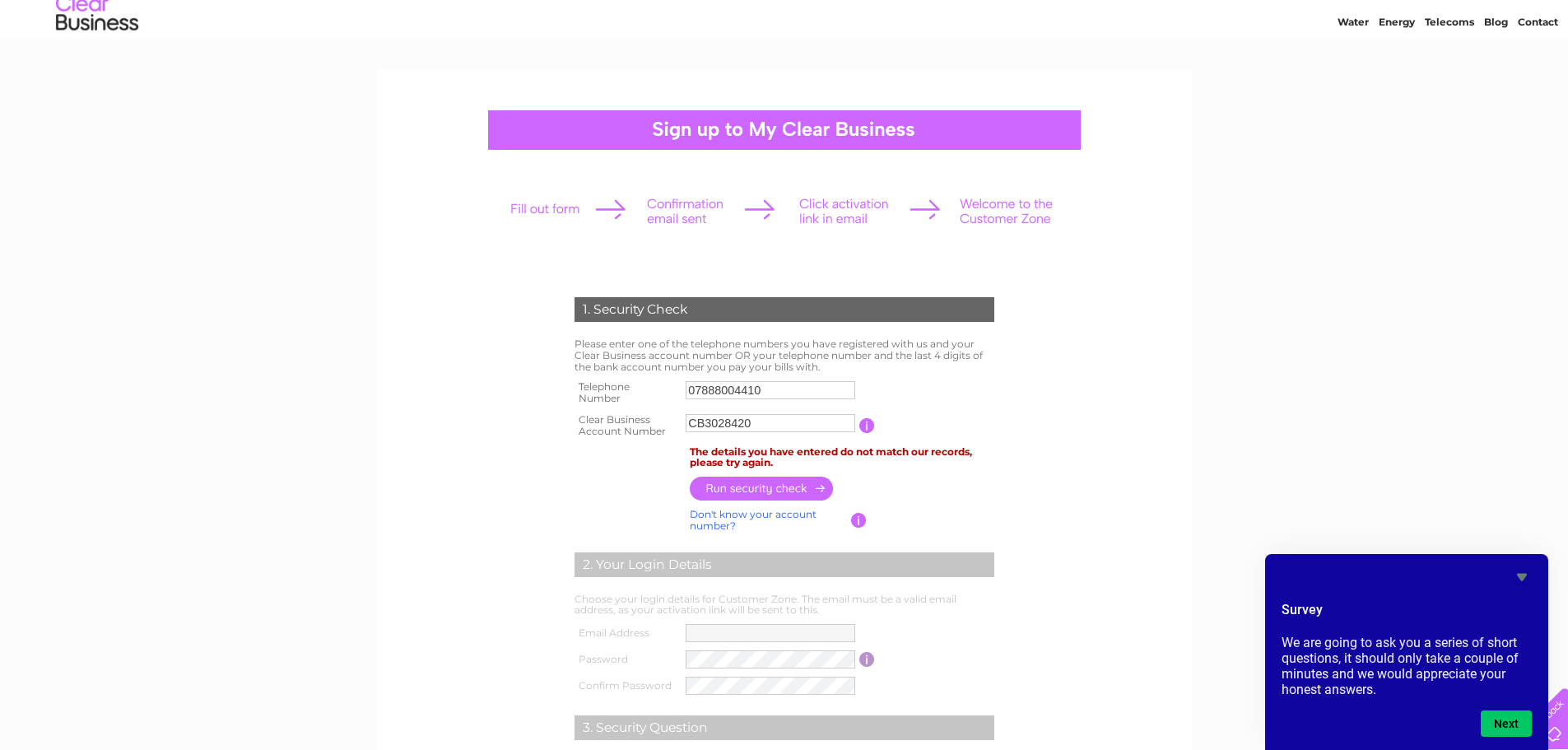
scroll to position [0, 0]
